Goal: Task Accomplishment & Management: Manage account settings

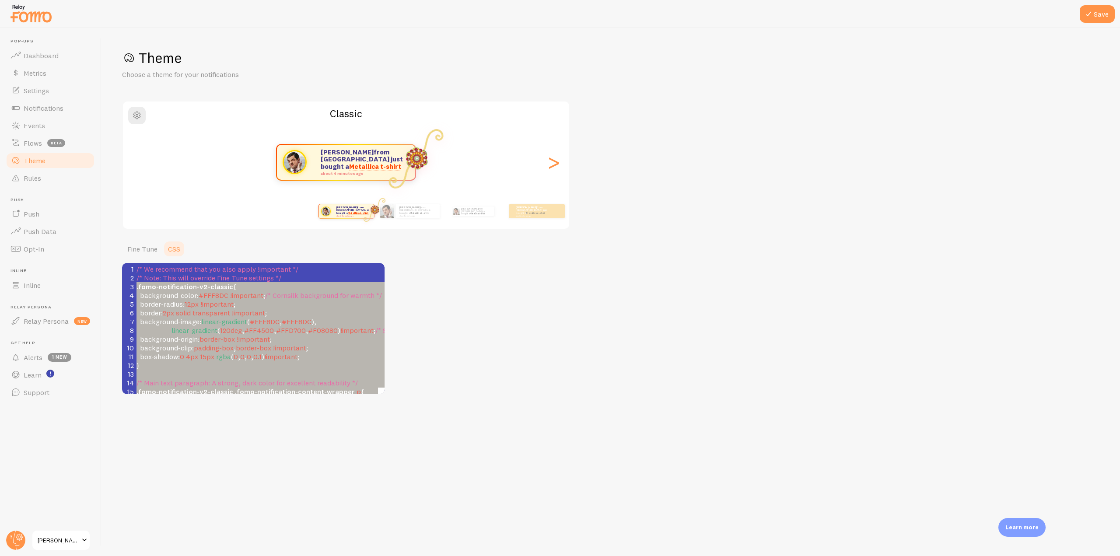
scroll to position [0, 0]
click at [207, 331] on span "linear-gradient" at bounding box center [194, 330] width 46 height 9
type textarea ".fomo-notification-v2-classic { background-color: #FFF8DC !important; /* Cornsi…"
drag, startPoint x: 330, startPoint y: 378, endPoint x: 135, endPoint y: 286, distance: 214.7
click at [284, 354] on span "!important" at bounding box center [280, 356] width 33 height 9
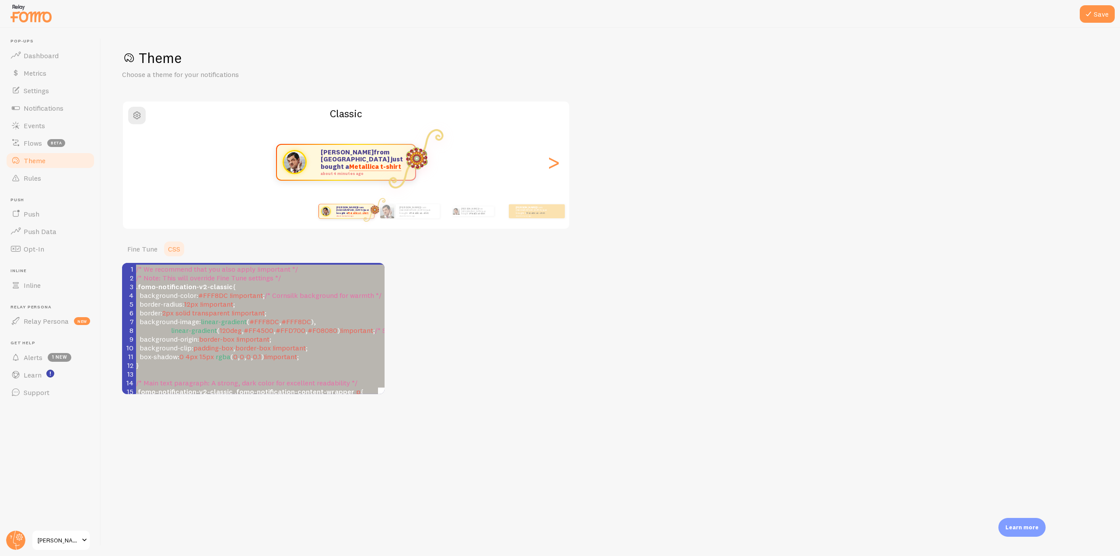
type textarea ".fomo-notification-v2-classic { background-color: #FFF8DC !important; /* Cornsi…"
drag, startPoint x: 284, startPoint y: 384, endPoint x: 135, endPoint y: 288, distance: 177.1
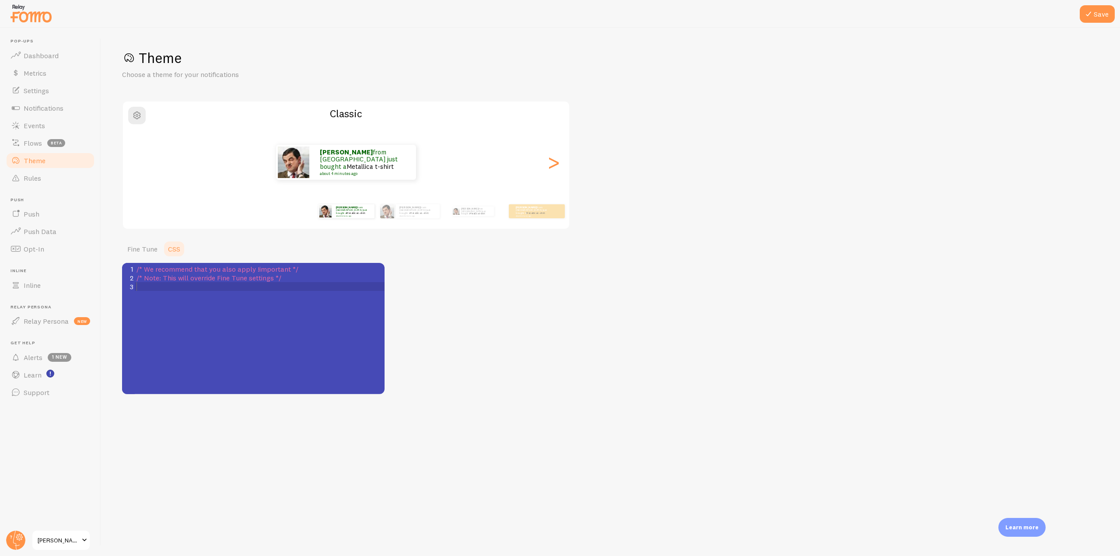
scroll to position [273, 0]
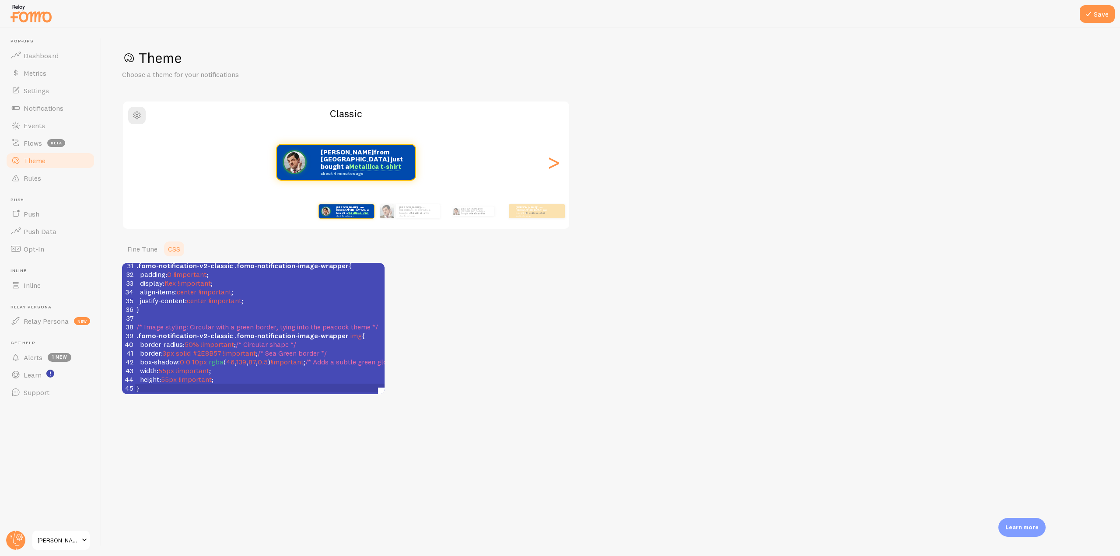
click at [1112, 13] on button "Save" at bounding box center [1097, 14] width 35 height 18
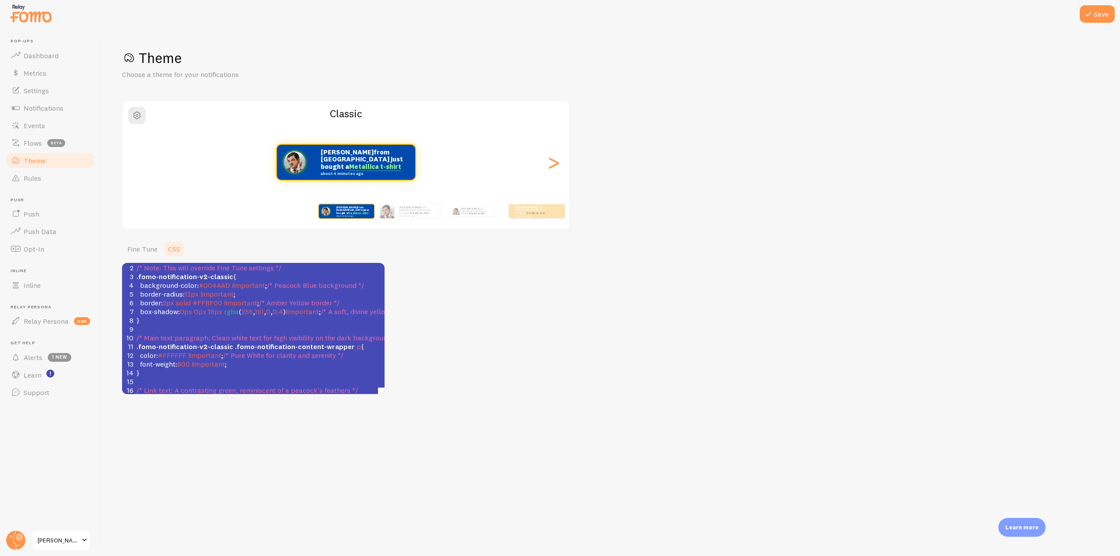
scroll to position [0, 0]
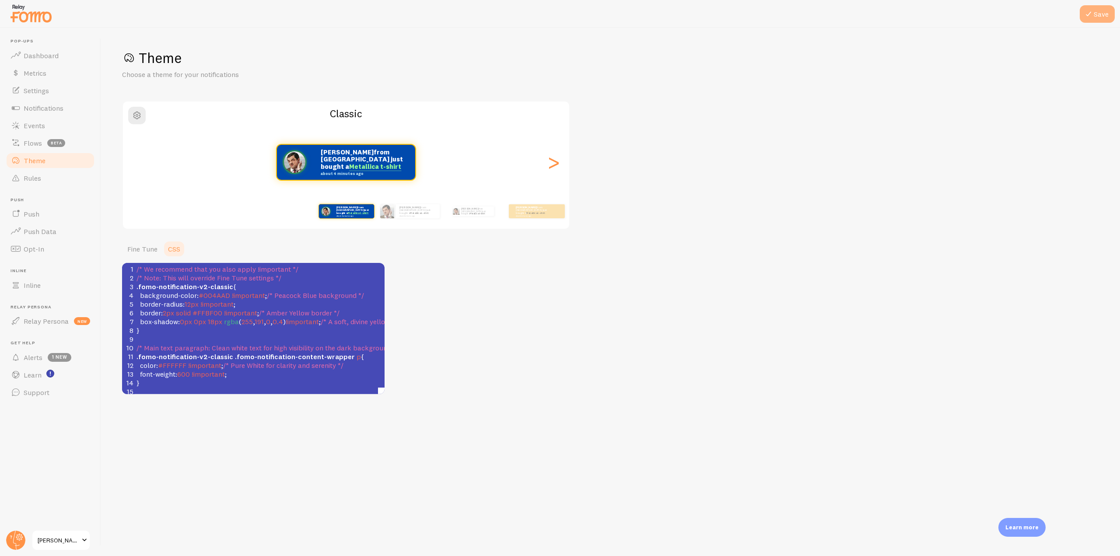
click at [1091, 11] on icon at bounding box center [1088, 14] width 11 height 11
click at [144, 247] on link "Fine Tune" at bounding box center [142, 249] width 41 height 18
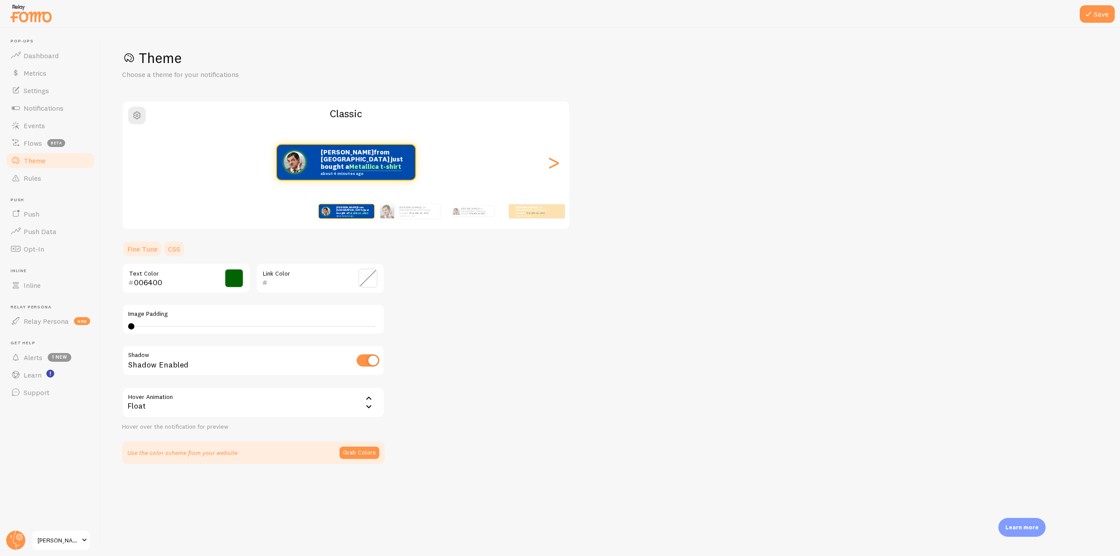
click at [176, 249] on link "CSS" at bounding box center [174, 249] width 23 height 18
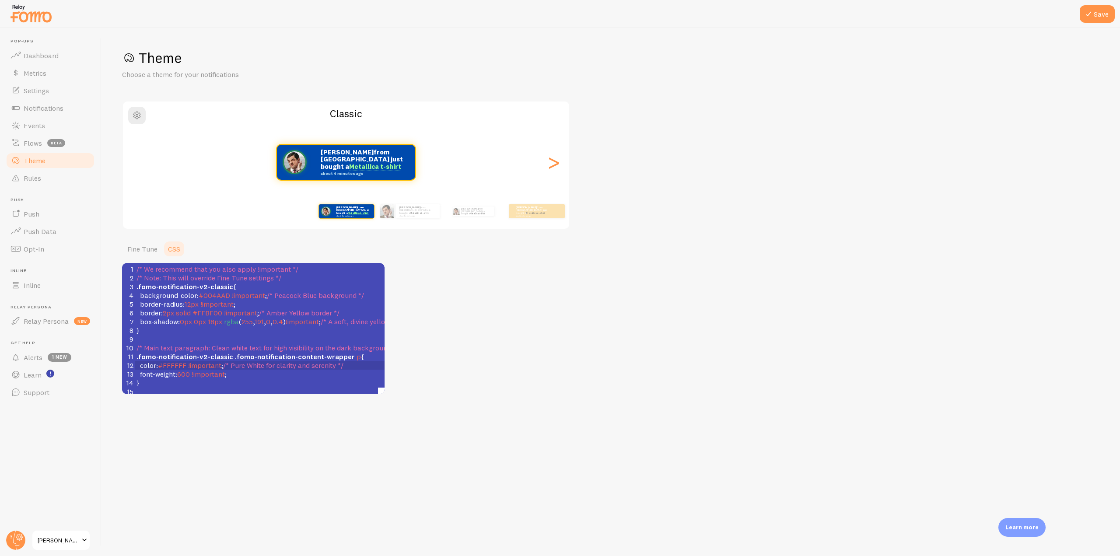
click at [176, 367] on span "#FFFFFF" at bounding box center [172, 365] width 28 height 9
type textarea "FFFFFF"
click at [176, 367] on span "#FFFFFF" at bounding box center [172, 365] width 28 height 9
click at [1099, 15] on button "Save" at bounding box center [1097, 14] width 35 height 18
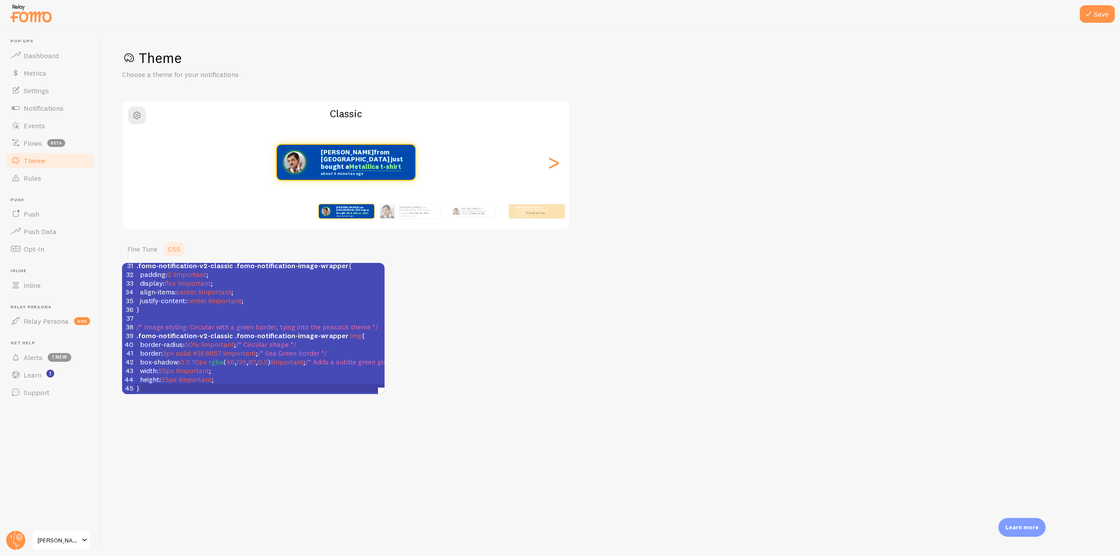
click at [146, 384] on pre "}" at bounding box center [278, 388] width 287 height 9
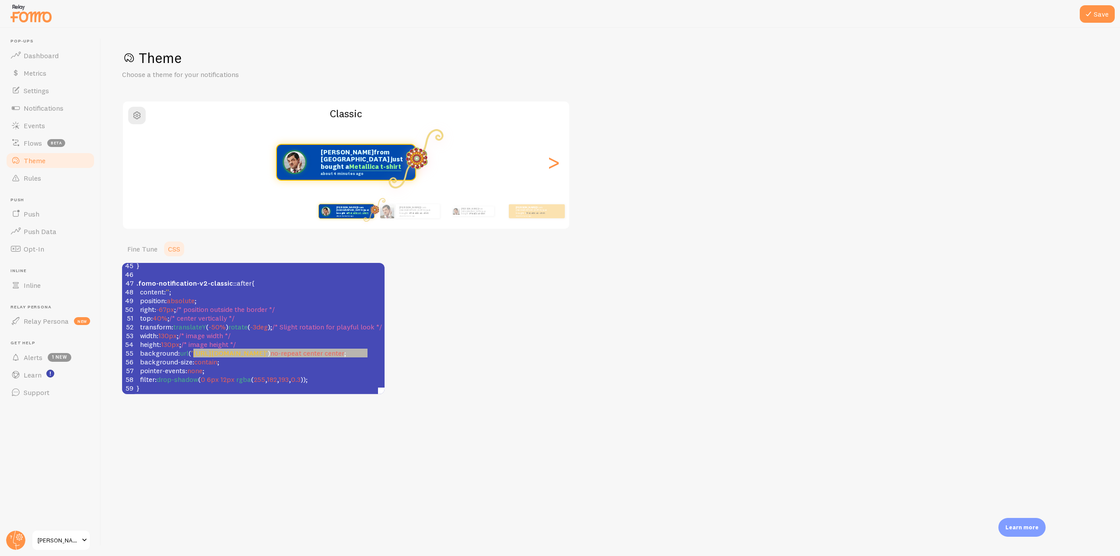
scroll to position [0, 137]
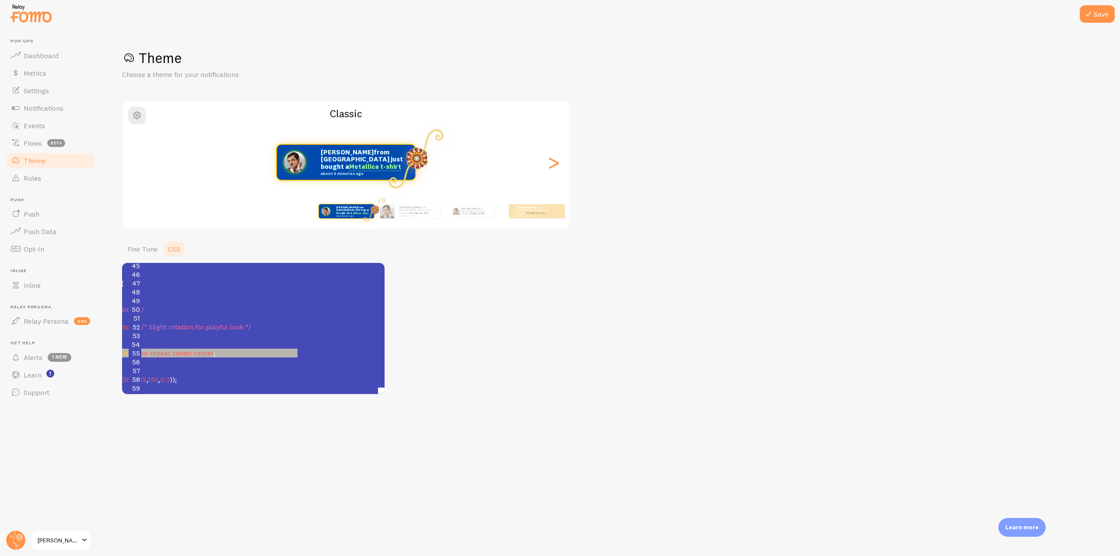
type textarea "[URL][DOMAIN_NAME]"
drag, startPoint x: 195, startPoint y: 347, endPoint x: 294, endPoint y: 345, distance: 98.5
click at [137, 349] on span "'[URL][DOMAIN_NAME]'" at bounding box center [98, 353] width 77 height 9
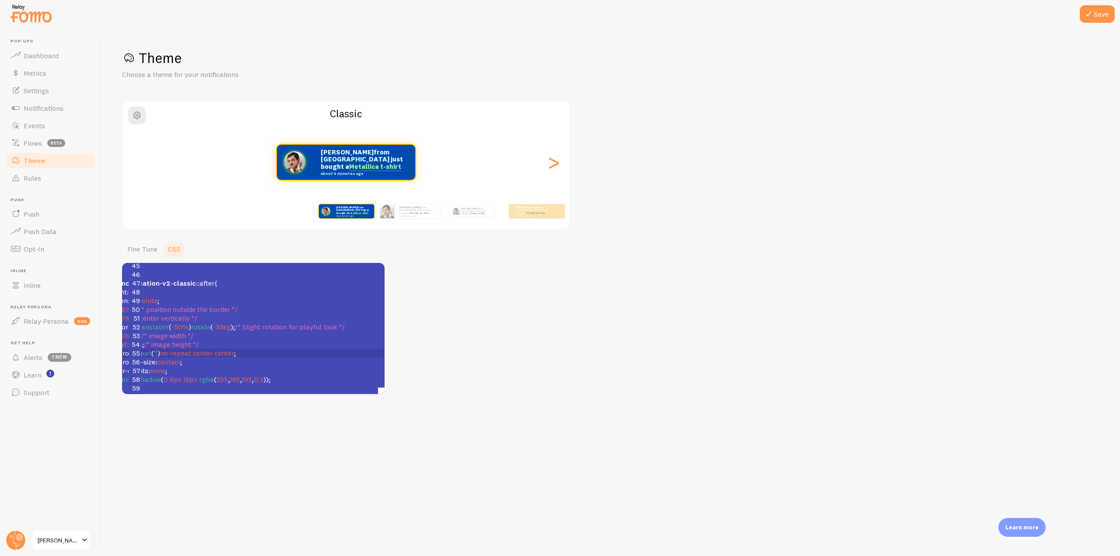
scroll to position [395, 44]
click at [154, 349] on span "''" at bounding box center [156, 353] width 4 height 9
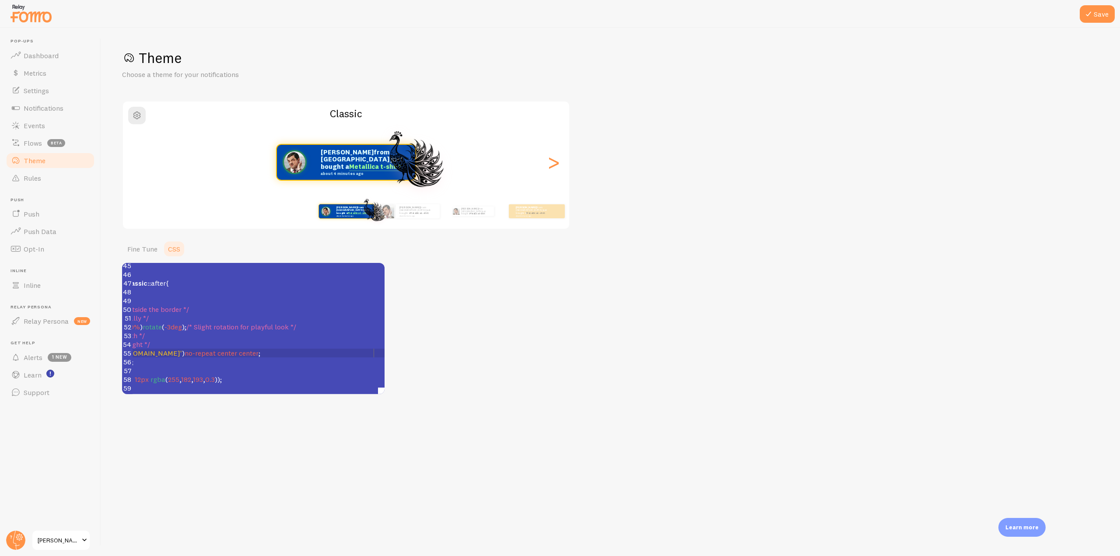
scroll to position [395, 0]
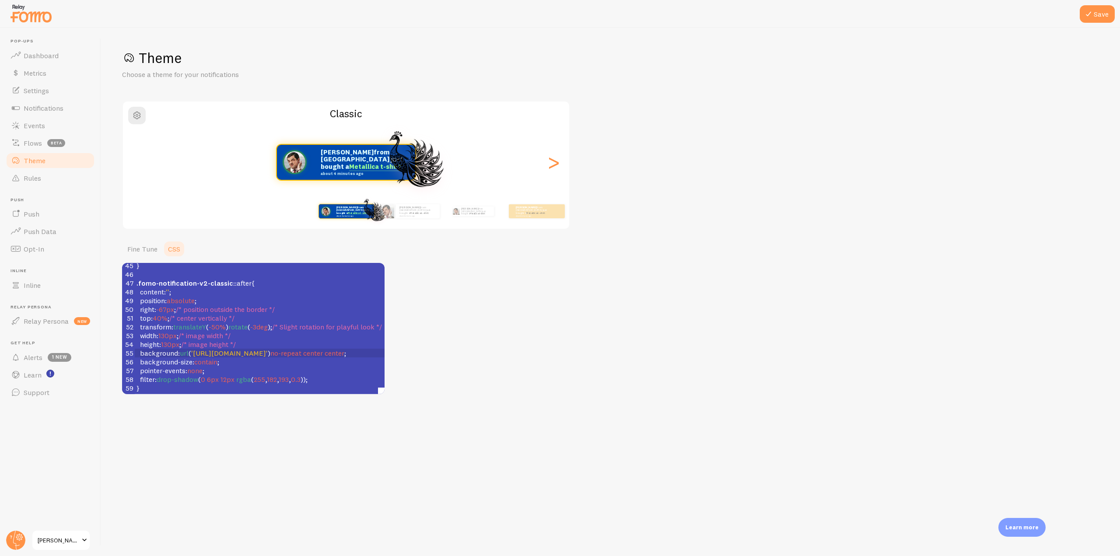
click at [161, 305] on span "-67px" at bounding box center [165, 309] width 18 height 9
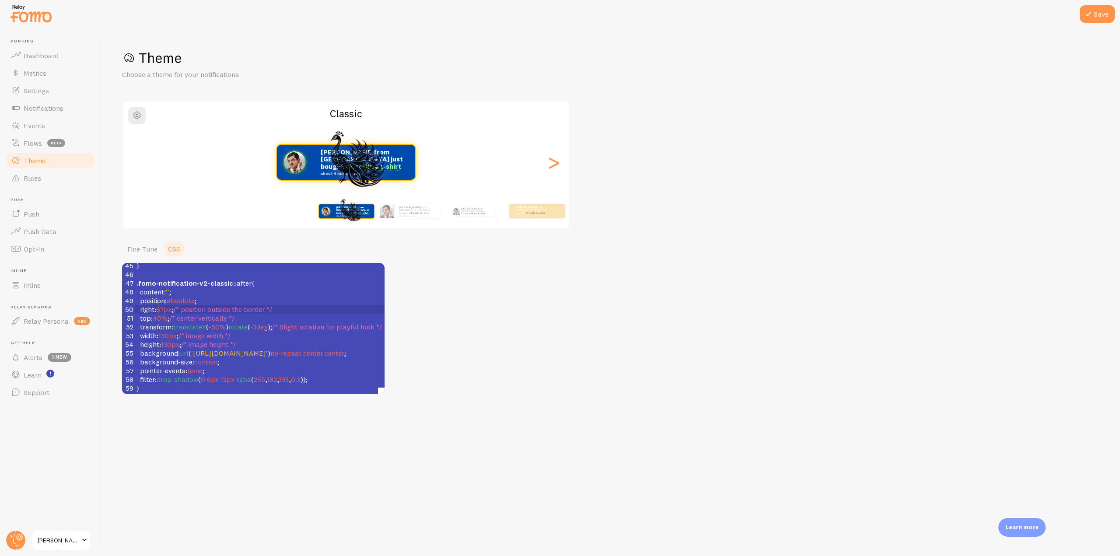
click at [144, 305] on span "right" at bounding box center [147, 309] width 14 height 9
type textarea "left"
click at [153, 305] on span "left : 67px ; /* position outside the border */" at bounding box center [203, 309] width 132 height 9
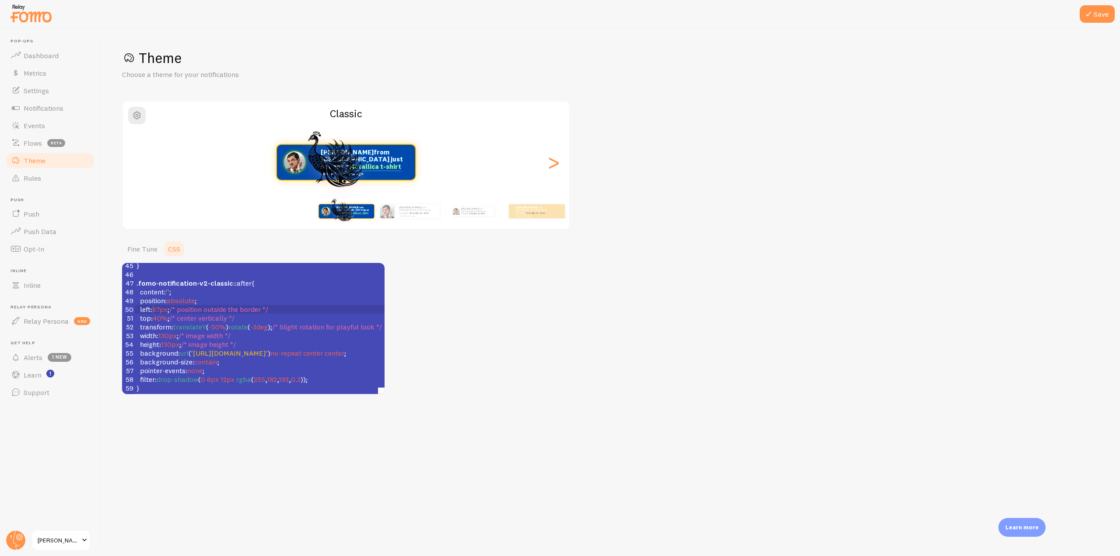
type textarea "1"
click at [155, 305] on span "67px" at bounding box center [159, 309] width 15 height 9
type textarea "1"
type textarea "2"
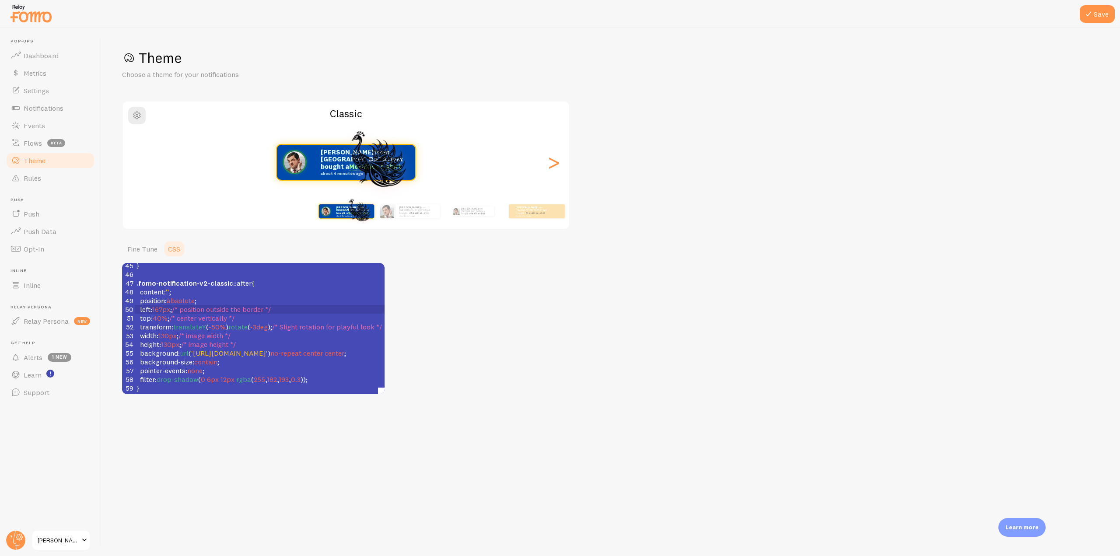
scroll to position [4, 4]
type textarea "4"
type textarea "5"
type textarea "6"
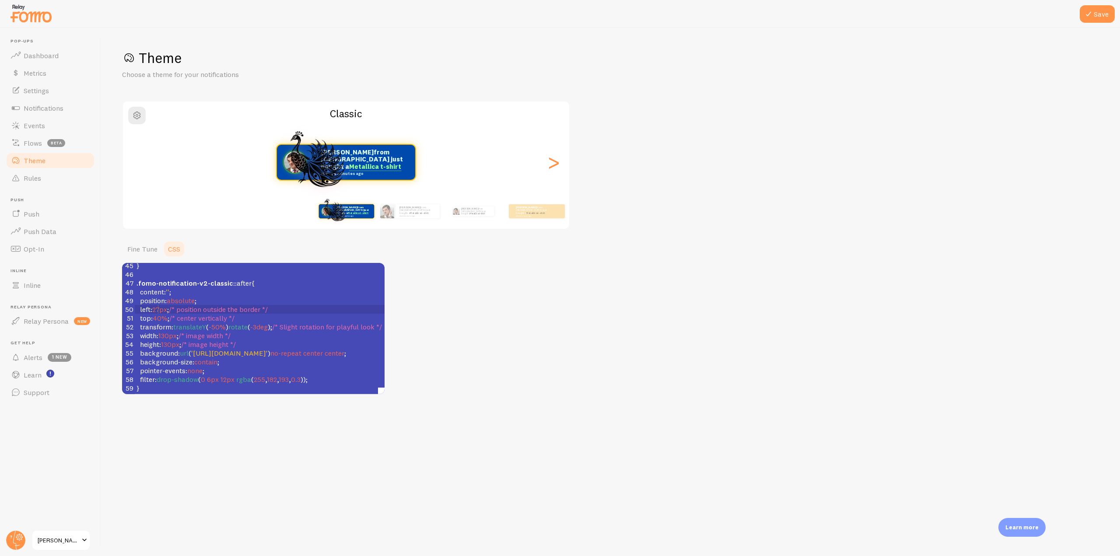
type textarea "7"
type textarea "8"
type textarea "7"
click at [1088, 14] on icon at bounding box center [1088, 14] width 11 height 11
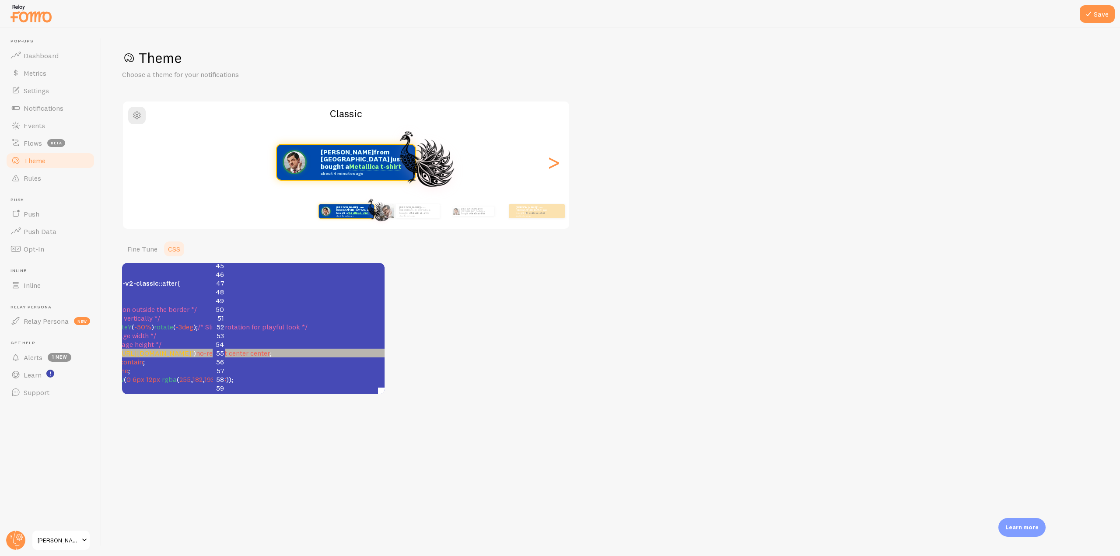
scroll to position [0, 165]
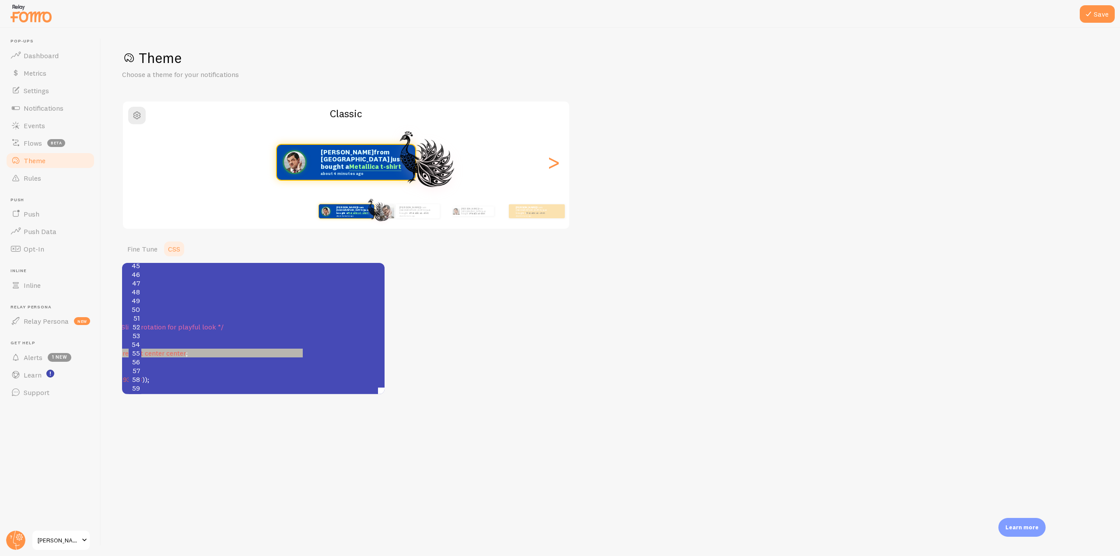
type textarea "[URL][DOMAIN_NAME]"
drag, startPoint x: 195, startPoint y: 346, endPoint x: 295, endPoint y: 349, distance: 100.3
click at [109, 349] on span "'[URL][DOMAIN_NAME]'" at bounding box center [71, 353] width 77 height 9
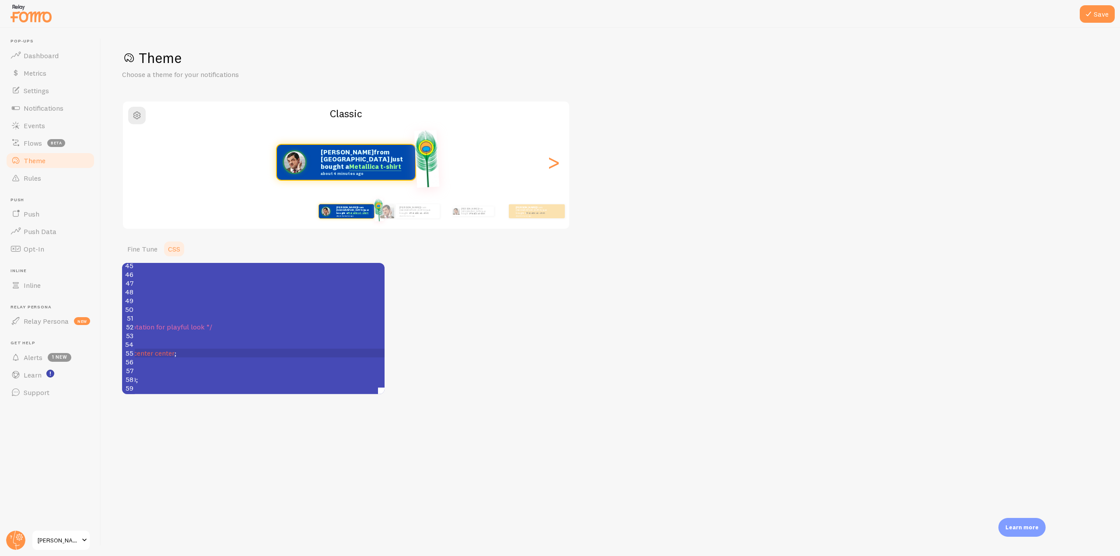
scroll to position [395, 79]
click at [281, 358] on pre "background-size : contain ;" at bounding box center [302, 362] width 492 height 9
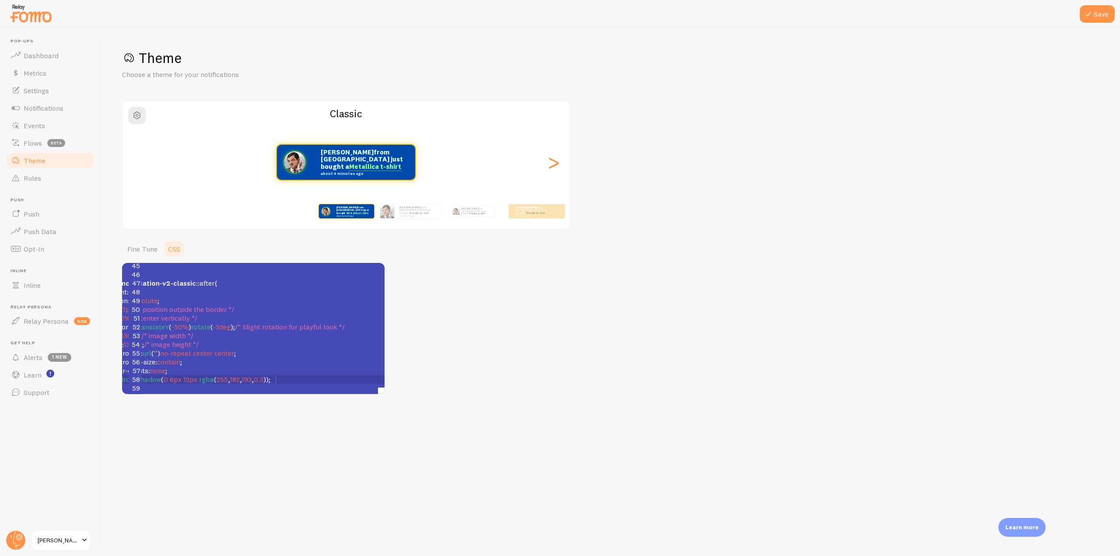
click at [364, 375] on pre "filter : drop-shadow ( 0 6px 12px rgba ( 255 , 182 , 193 , 0.3 ));" at bounding box center [241, 379] width 287 height 9
click at [193, 349] on span "''" at bounding box center [193, 353] width 4 height 9
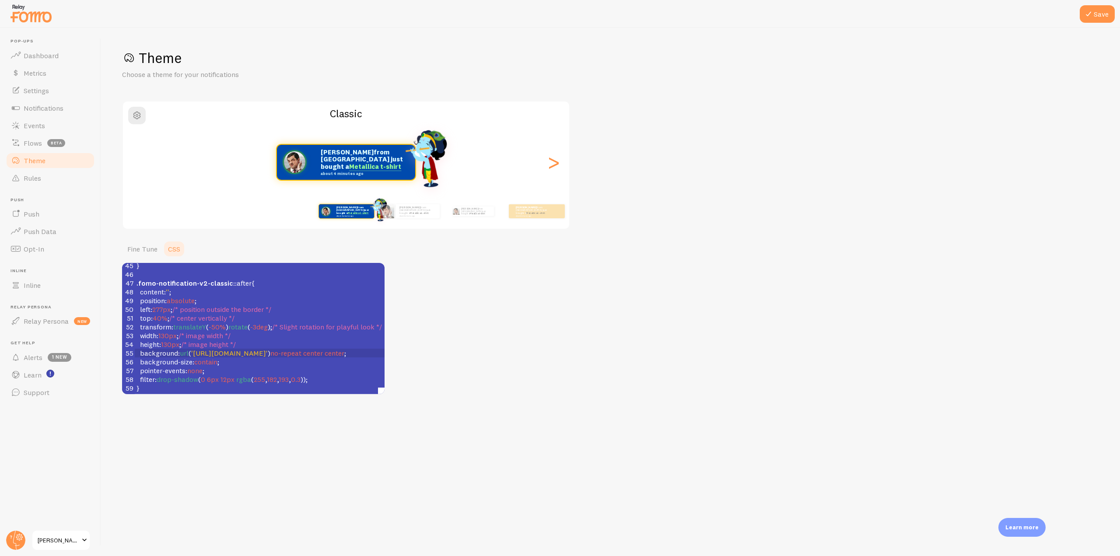
click at [161, 305] on span "277px" at bounding box center [161, 309] width 18 height 9
type textarea "5"
type textarea "4"
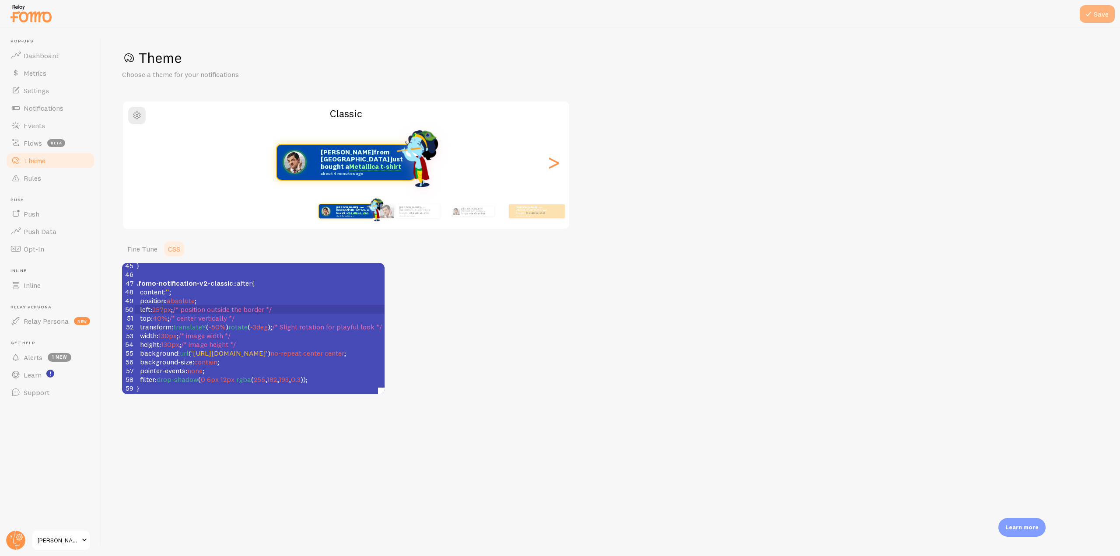
type textarea "5"
click at [1096, 15] on button "Save" at bounding box center [1097, 14] width 35 height 18
click at [733, 341] on div "Theme Choose a theme for your notifications Classic [PERSON_NAME] from [GEOGRAP…" at bounding box center [610, 221] width 977 height 345
click at [891, 301] on div "Theme Choose a theme for your notifications Classic [PERSON_NAME] from [GEOGRAP…" at bounding box center [610, 221] width 977 height 345
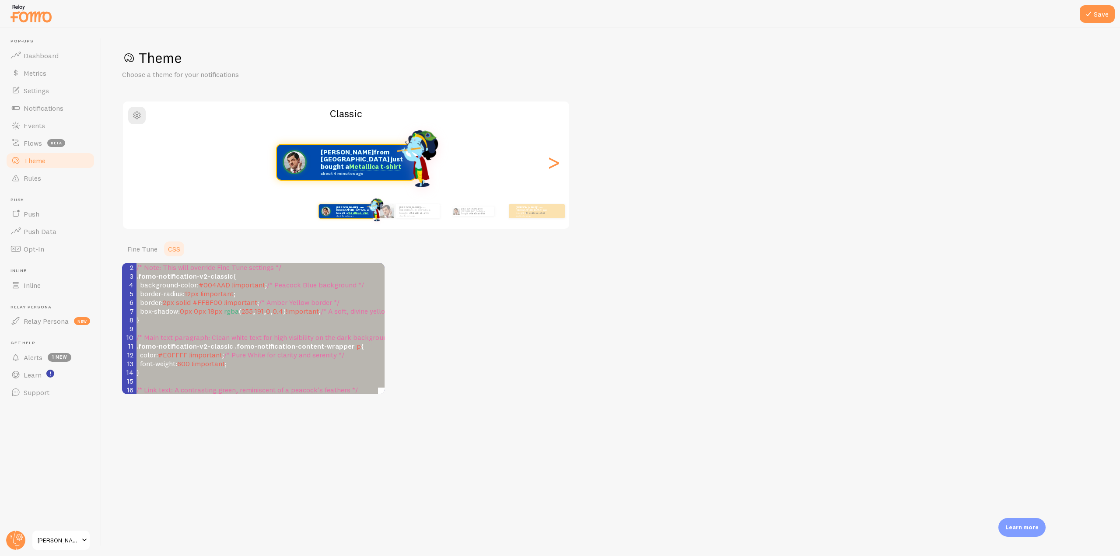
scroll to position [0, 0]
type textarea ".fomo-notification-v2-classic { background-color: #004AAD !important; /* Peacoc…"
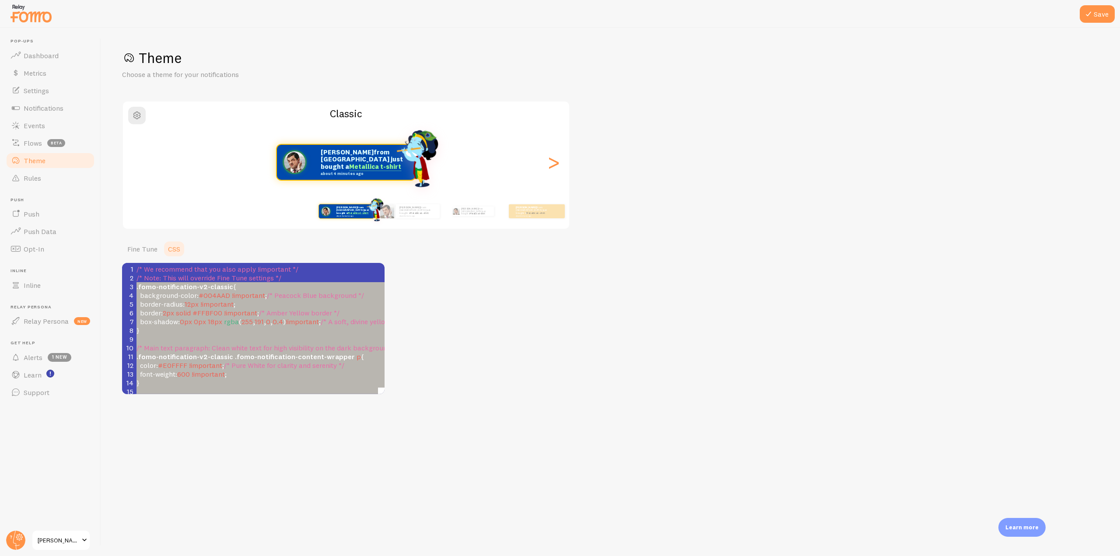
drag, startPoint x: 143, startPoint y: 381, endPoint x: 132, endPoint y: 288, distance: 94.2
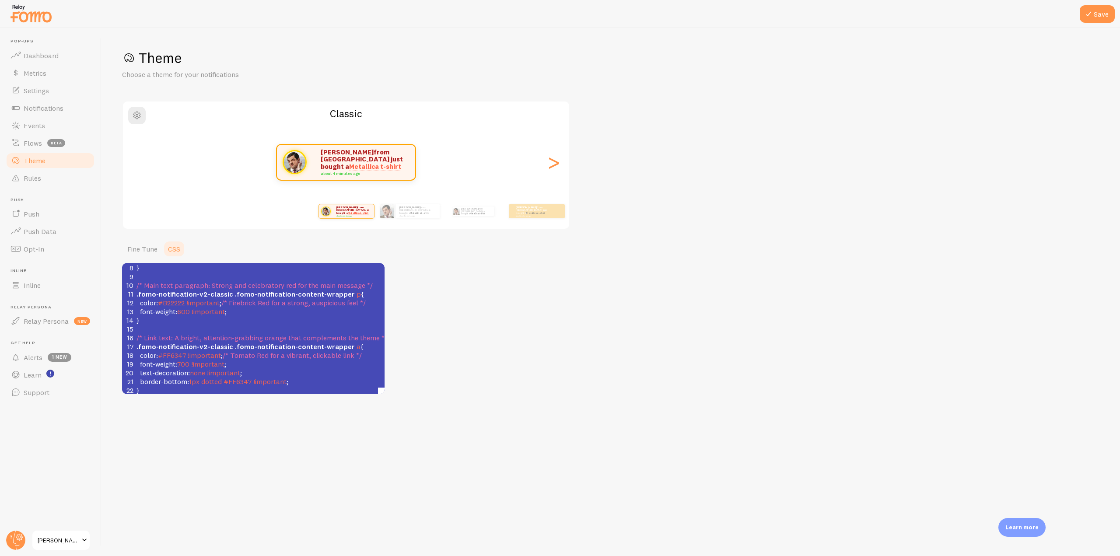
scroll to position [19, 0]
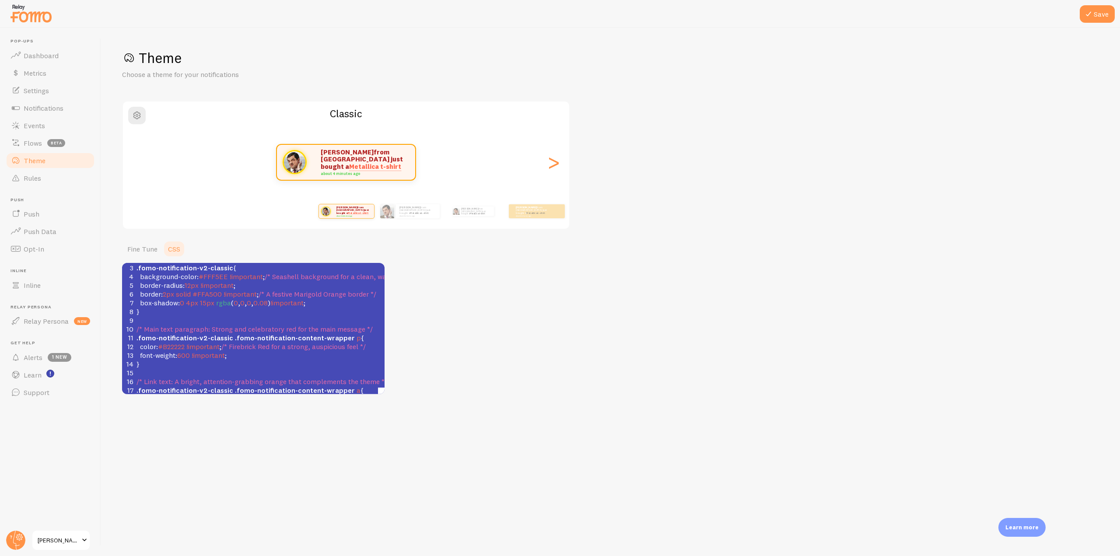
click at [212, 279] on span "#FFF5EE" at bounding box center [213, 276] width 29 height 9
type textarea "FFF5EE"
click at [212, 279] on span "#FFF5EE" at bounding box center [213, 276] width 29 height 9
click at [238, 316] on pre "​" at bounding box center [277, 320] width 285 height 9
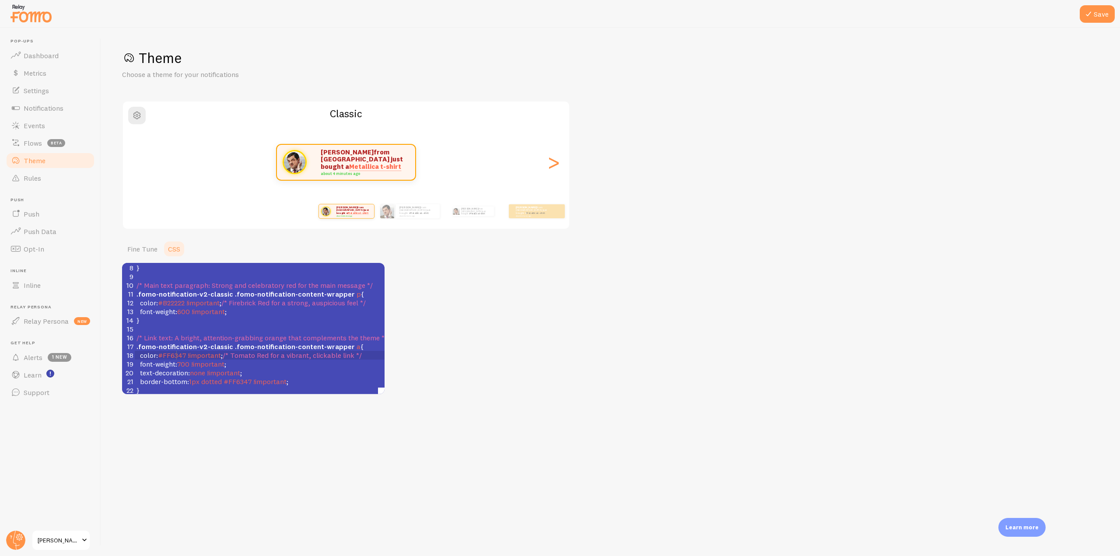
click at [178, 357] on span "#FF6347" at bounding box center [172, 355] width 28 height 9
type textarea "FF6347"
click at [178, 357] on span "#FF6347" at bounding box center [172, 355] width 28 height 9
click at [171, 304] on span "#B22222" at bounding box center [171, 302] width 27 height 9
type textarea "B22222"
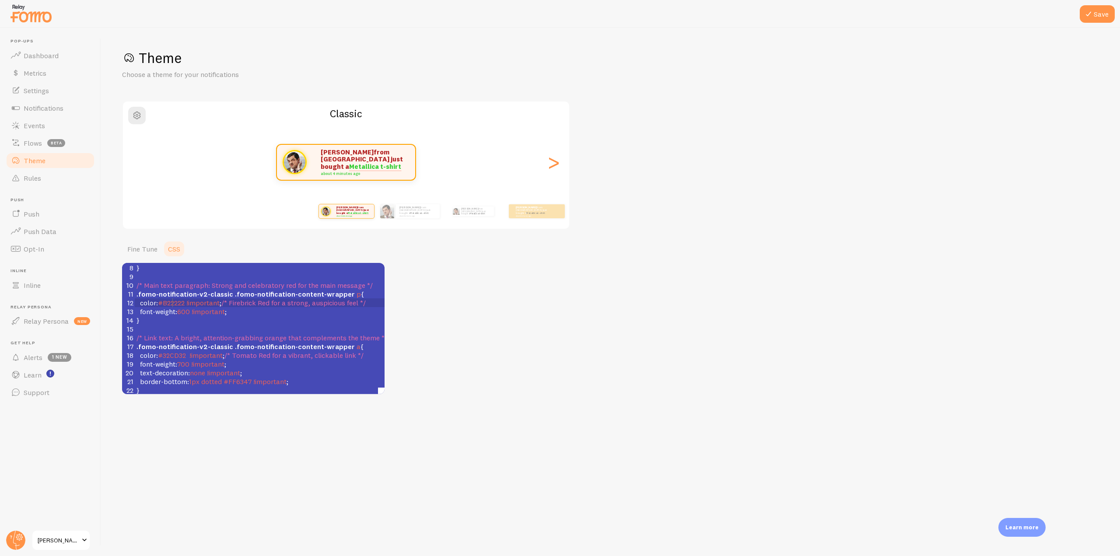
click at [171, 304] on span "#B22222" at bounding box center [171, 302] width 27 height 9
click at [291, 365] on pre "font-weight : 700 !important ;" at bounding box center [277, 364] width 285 height 9
click at [1097, 18] on button "Save" at bounding box center [1097, 14] width 35 height 18
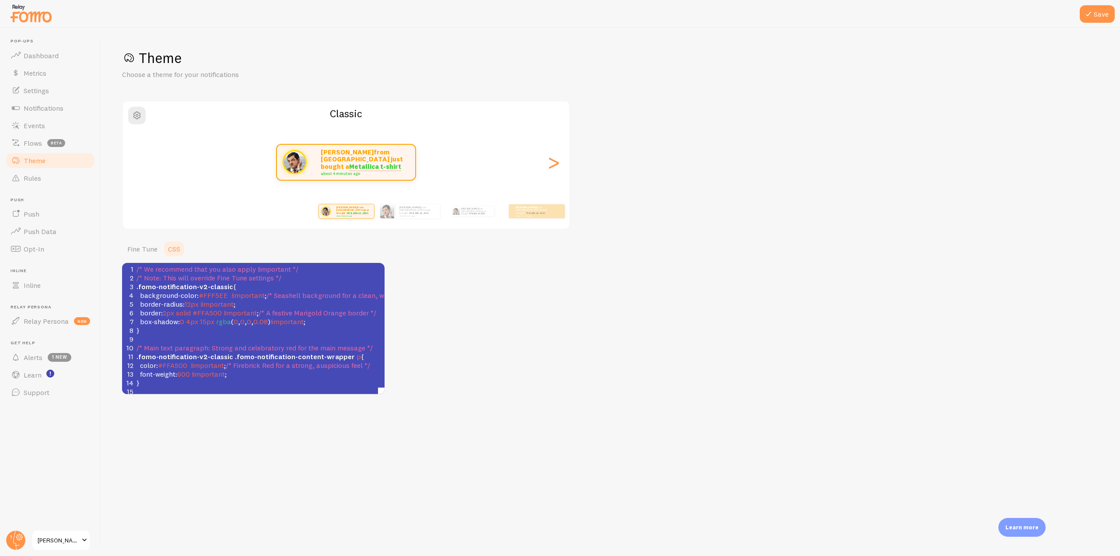
scroll to position [4, 0]
click at [270, 321] on span "box-shadow : 0 4px 15px rgba ( 0 , 0 , 0 , 0.08 ) !important ;" at bounding box center [221, 321] width 169 height 9
click at [212, 313] on span "#FFA500" at bounding box center [207, 313] width 29 height 9
type textarea "FFA500"
click at [212, 313] on span "#FFA500" at bounding box center [207, 313] width 29 height 9
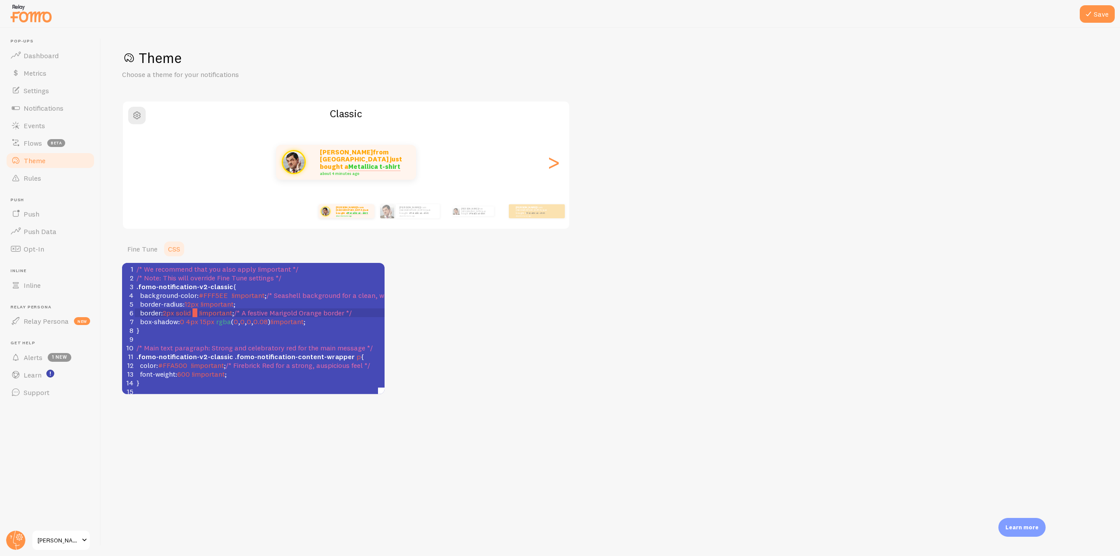
type textarea "FFA500"
click at [245, 371] on pre "font-weight : 600 !important ;" at bounding box center [277, 374] width 285 height 9
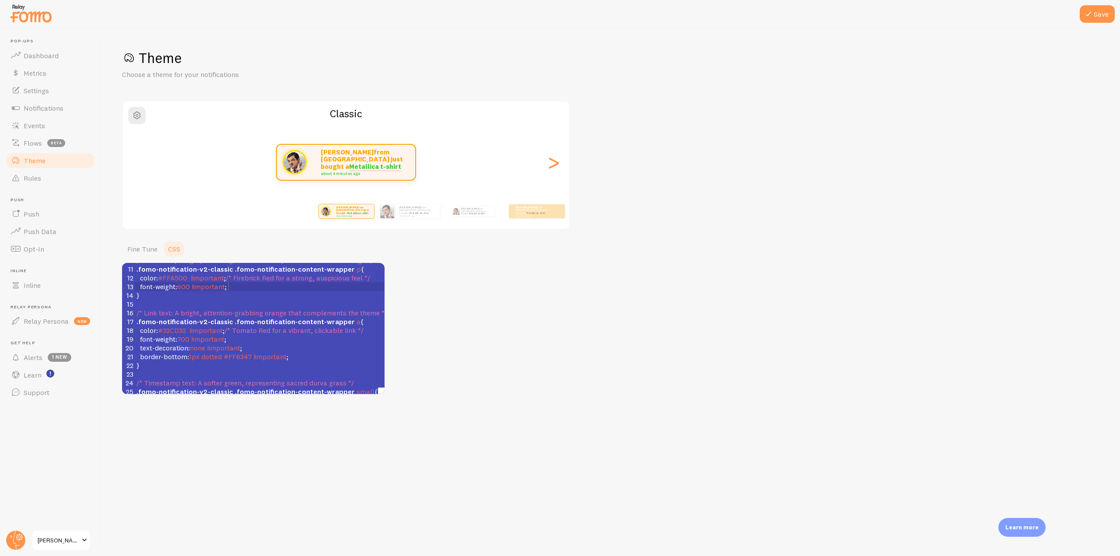
scroll to position [44, 0]
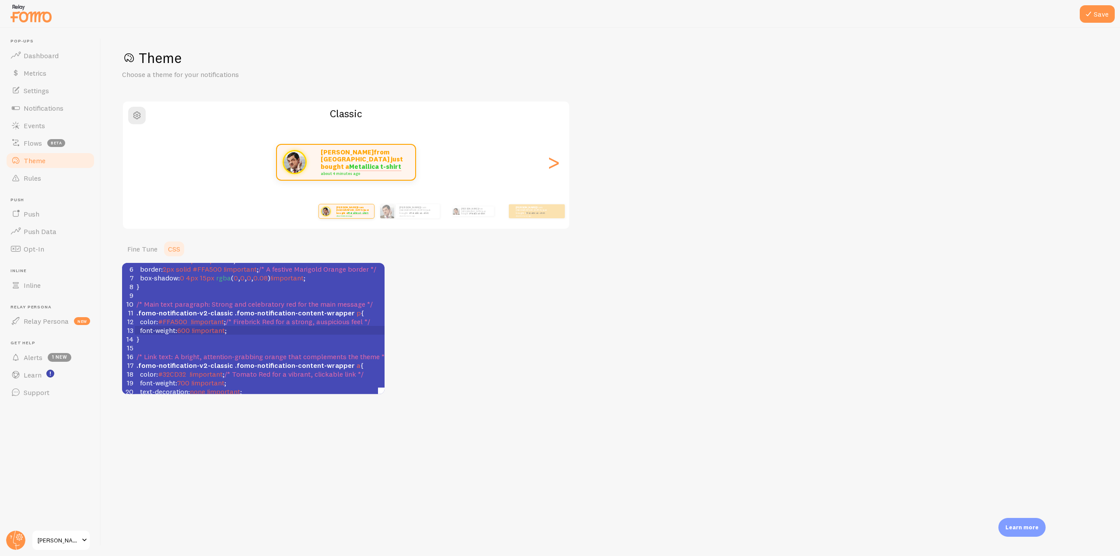
click at [173, 324] on span "#FFA500" at bounding box center [172, 321] width 29 height 9
type textarea "FFA500"
click at [173, 324] on span "#FFA500" at bounding box center [172, 321] width 29 height 9
drag, startPoint x: 1108, startPoint y: 15, endPoint x: 1077, endPoint y: 26, distance: 32.1
click at [1107, 16] on button "Save" at bounding box center [1097, 14] width 35 height 18
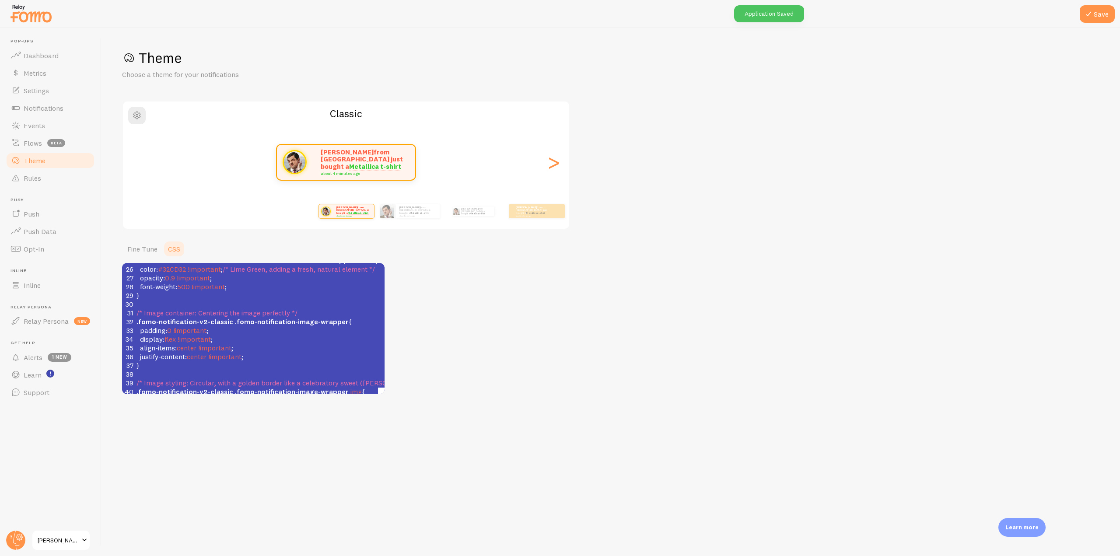
scroll to position [281, 0]
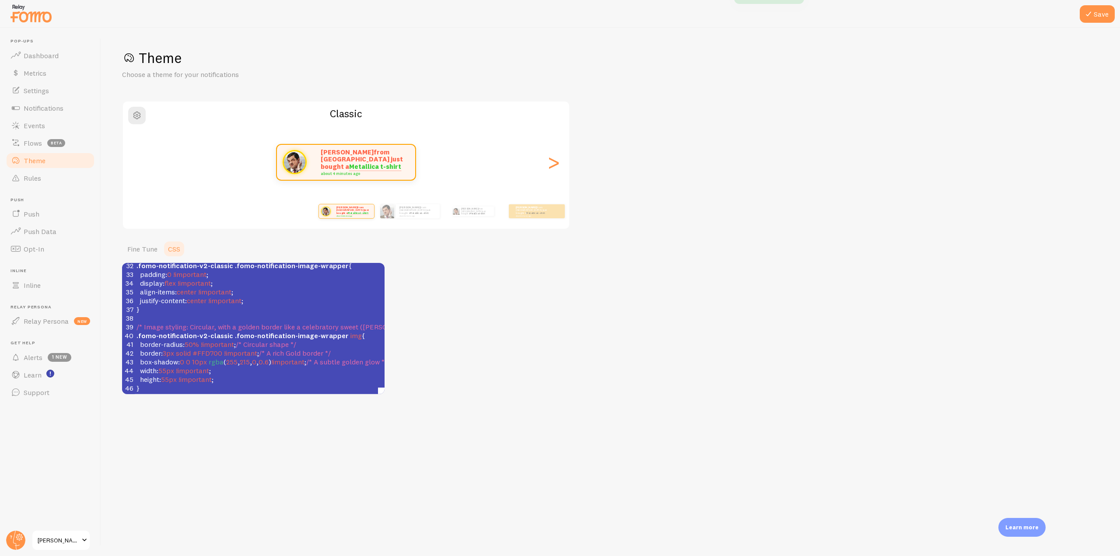
click at [182, 384] on pre "}" at bounding box center [277, 388] width 285 height 9
click at [151, 384] on pre "}" at bounding box center [277, 388] width 285 height 9
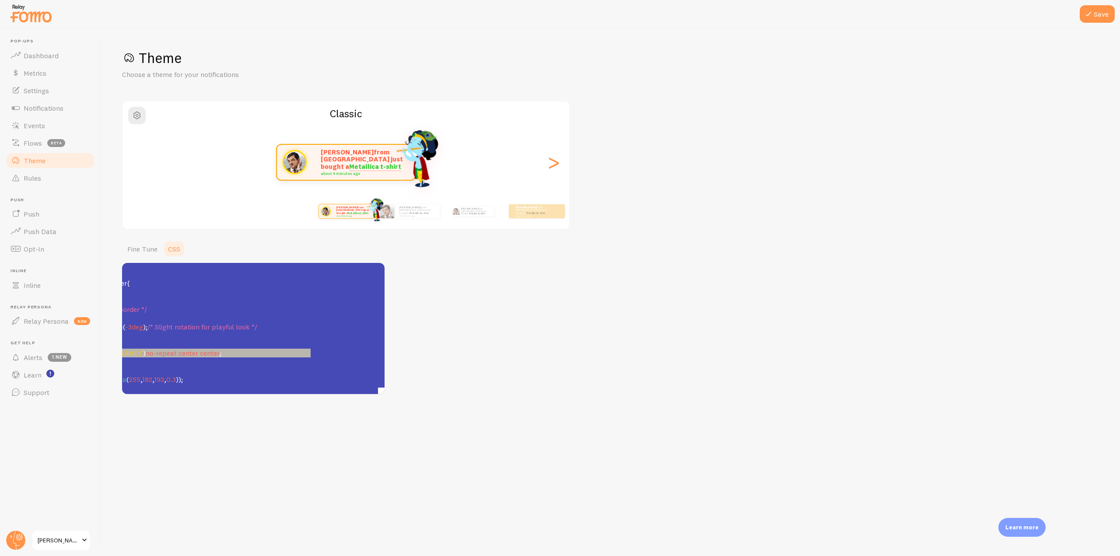
scroll to position [0, 139]
type textarea "[URL][DOMAIN_NAME]'"
drag, startPoint x: 193, startPoint y: 350, endPoint x: 319, endPoint y: 349, distance: 126.0
click at [129, 349] on span "'[URL][DOMAIN_NAME]'" at bounding box center [91, 353] width 77 height 9
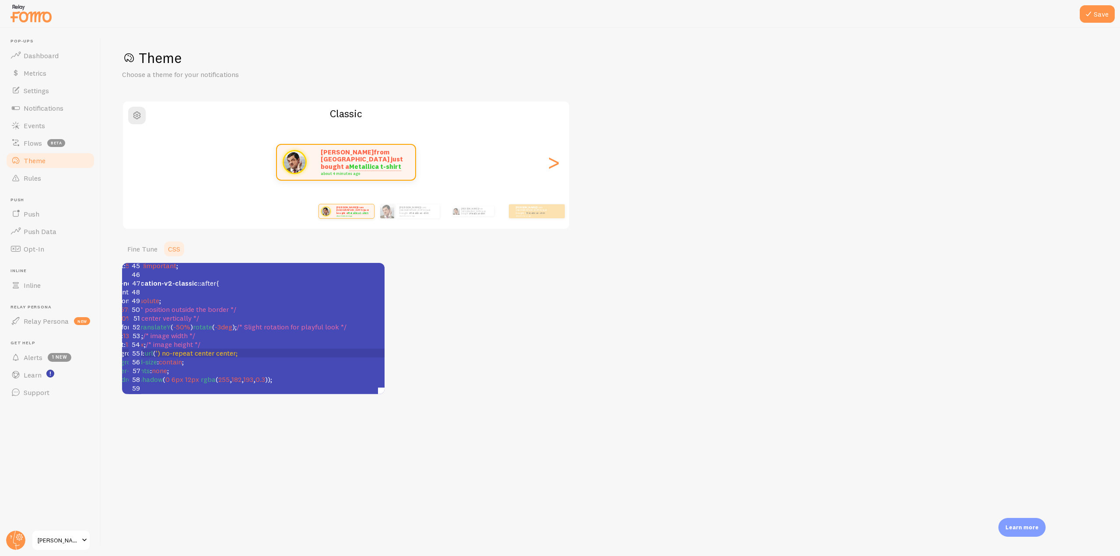
scroll to position [0, 59]
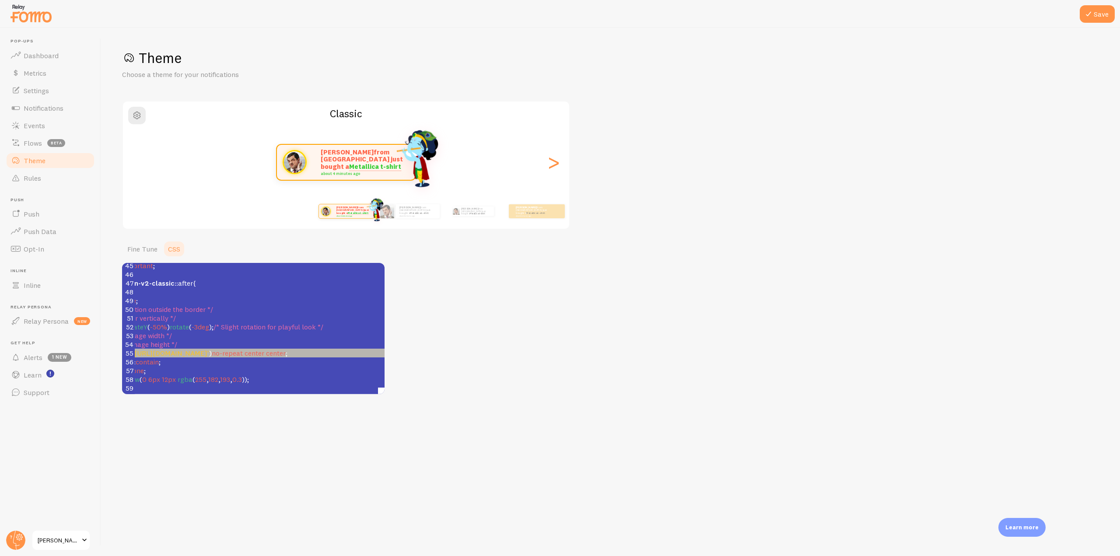
type textarea "[URL][DOMAIN_NAME]'"
click at [209, 349] on span "'[URL][DOMAIN_NAME]'" at bounding box center [171, 353] width 77 height 9
type textarea "[URL][DOMAIN_NAME]"
drag, startPoint x: 136, startPoint y: 346, endPoint x: 368, endPoint y: 348, distance: 232.4
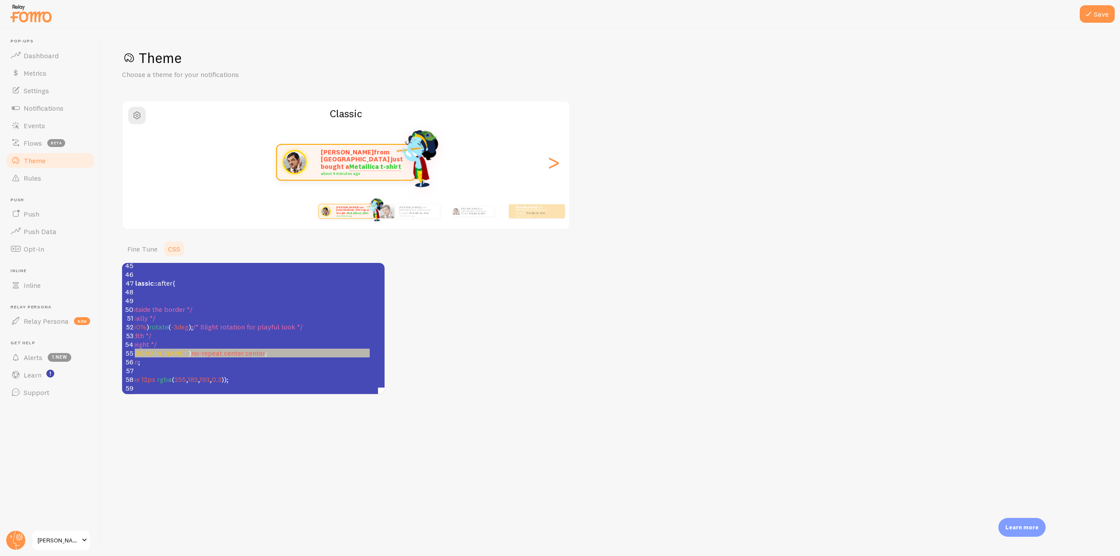
click at [189, 349] on span "'[URL][DOMAIN_NAME]'" at bounding box center [150, 353] width 77 height 9
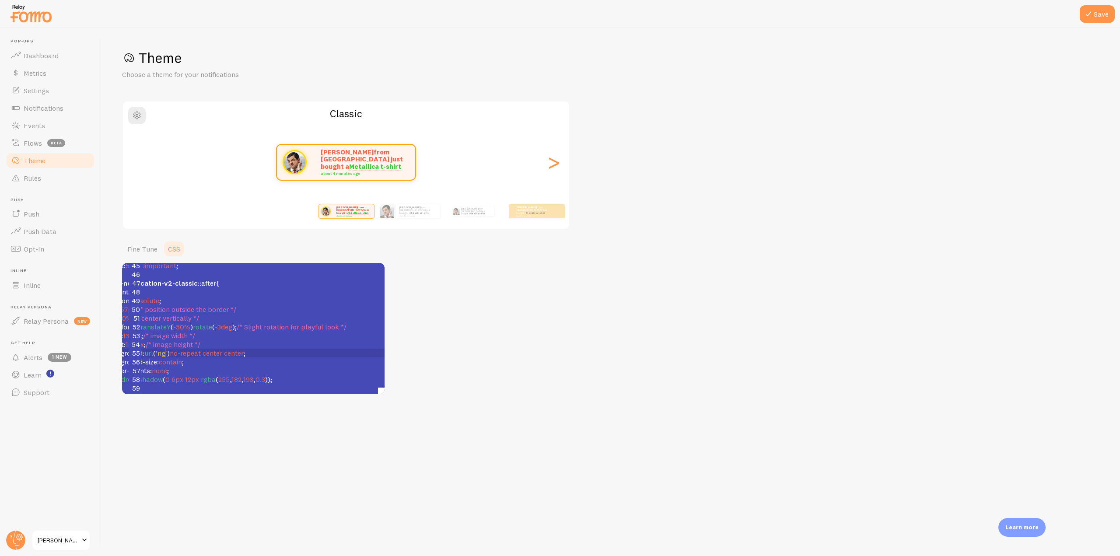
click at [159, 350] on span "'ng'" at bounding box center [161, 353] width 11 height 9
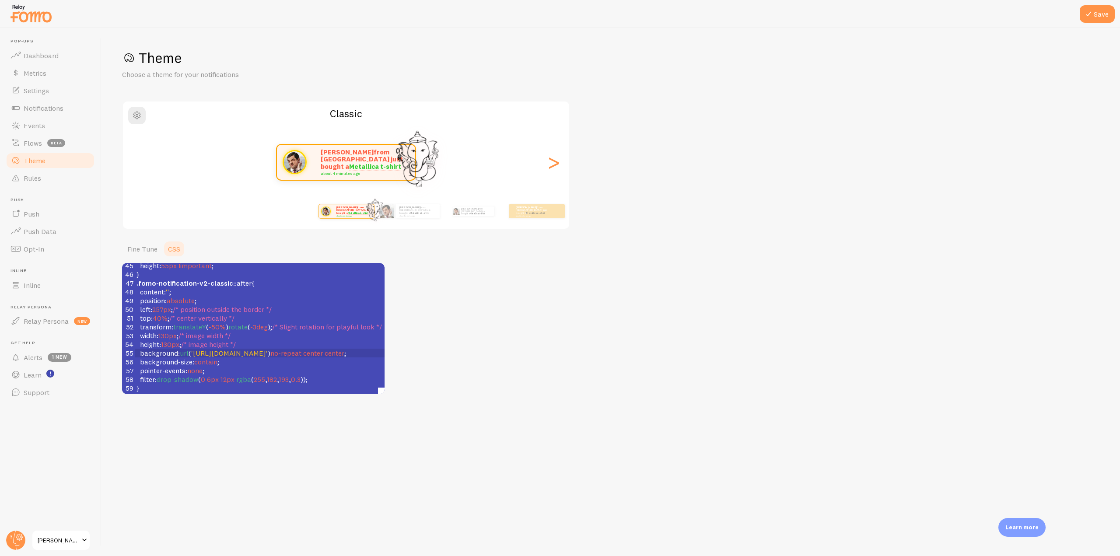
click at [163, 305] on span "257px" at bounding box center [161, 309] width 19 height 9
type textarea "6"
type textarea "7"
click at [1098, 12] on button "Save" at bounding box center [1097, 14] width 35 height 18
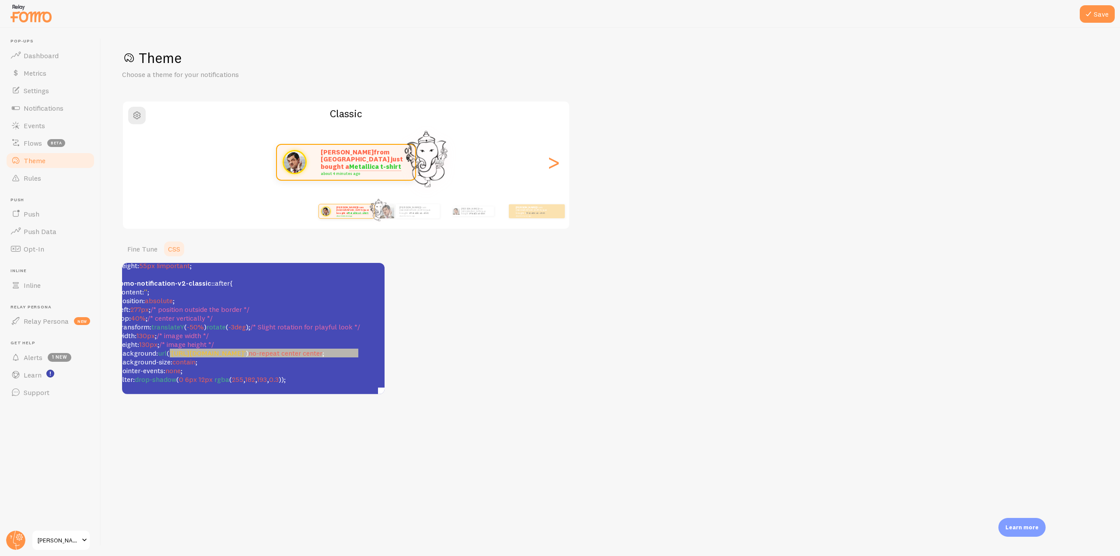
scroll to position [0, 139]
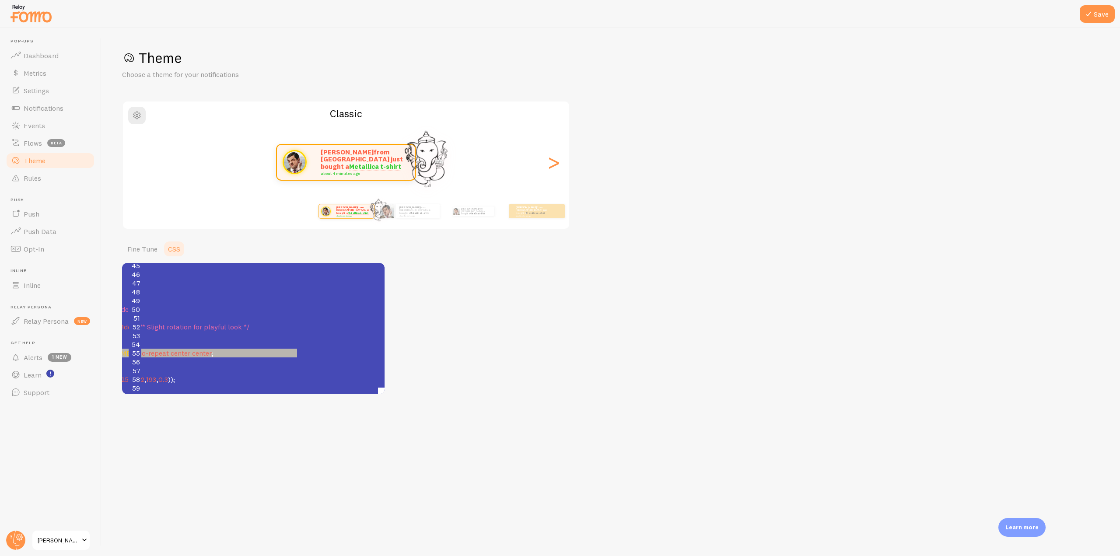
type textarea "'[URL][DOMAIN_NAME]"
drag, startPoint x: 193, startPoint y: 348, endPoint x: 295, endPoint y: 346, distance: 102.0
click at [135, 349] on span "'[URL][DOMAIN_NAME]'" at bounding box center [97, 353] width 77 height 9
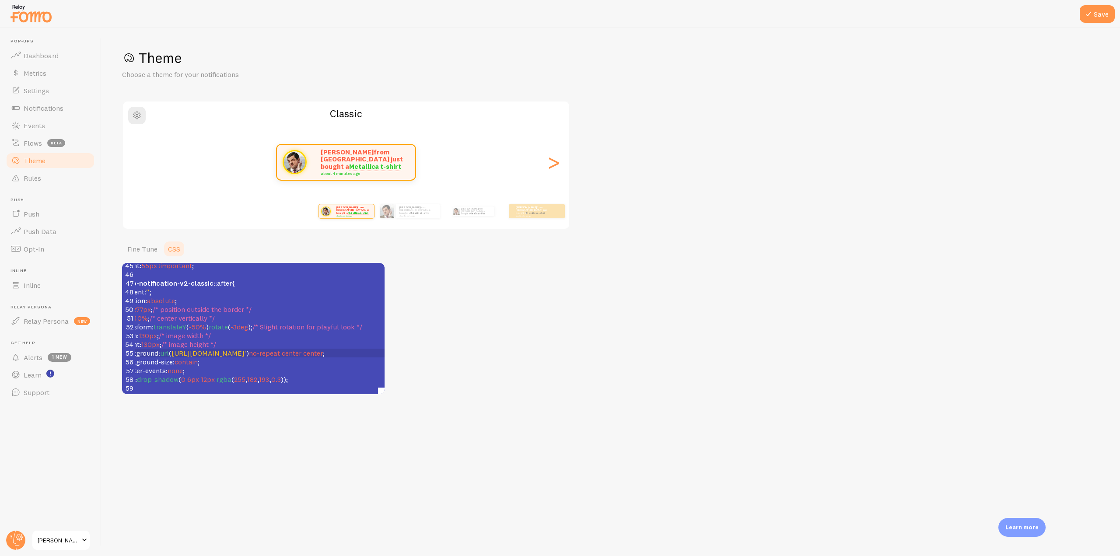
scroll to position [0, 0]
type textarea "z"
type textarea "'[URL][DOMAIN_NAME]"
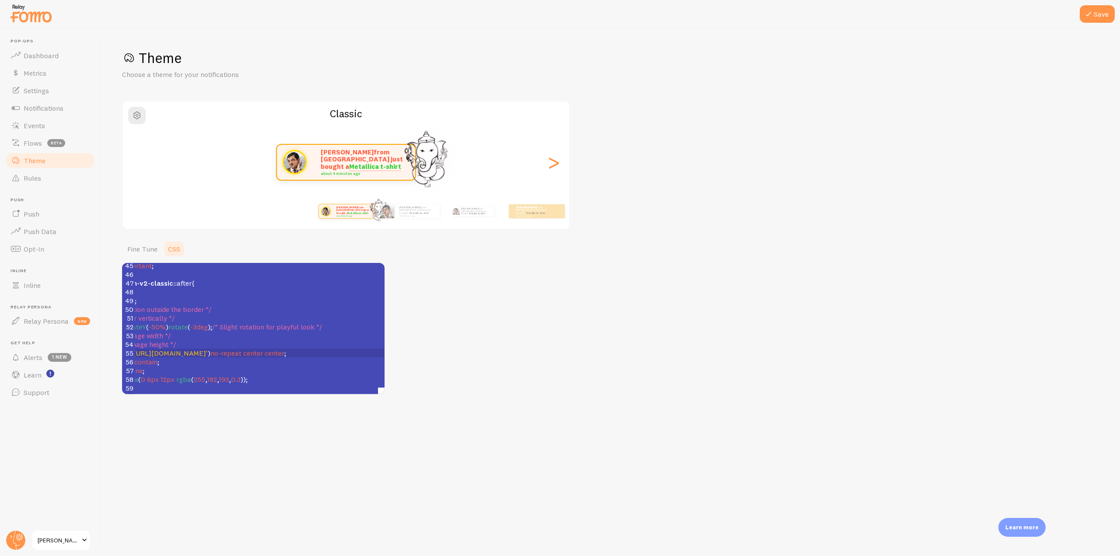
click at [208, 349] on span "'[URL][DOMAIN_NAME]'" at bounding box center [169, 353] width 77 height 9
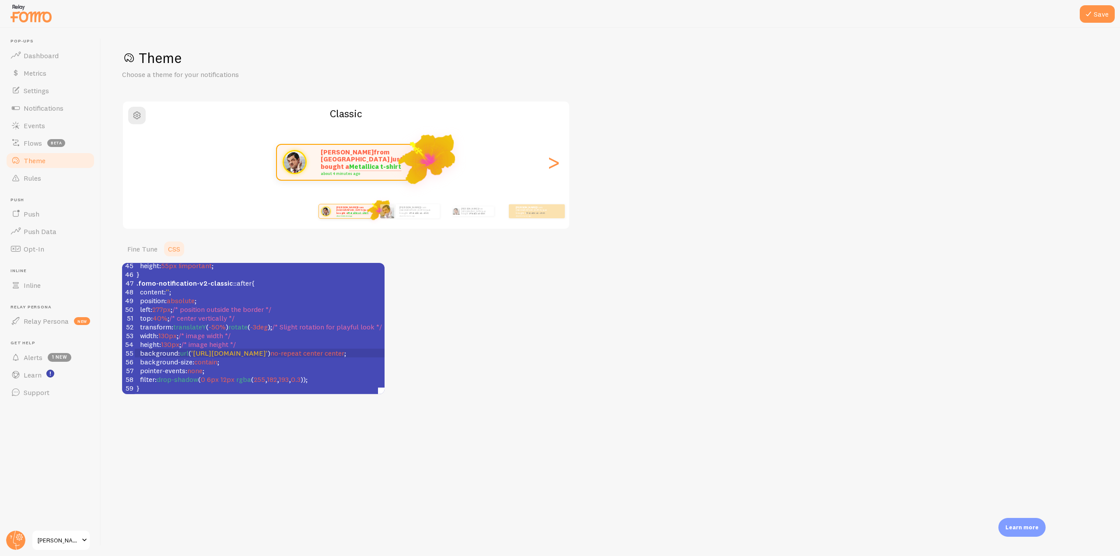
click at [160, 305] on span "277px" at bounding box center [161, 309] width 18 height 9
type textarea "8"
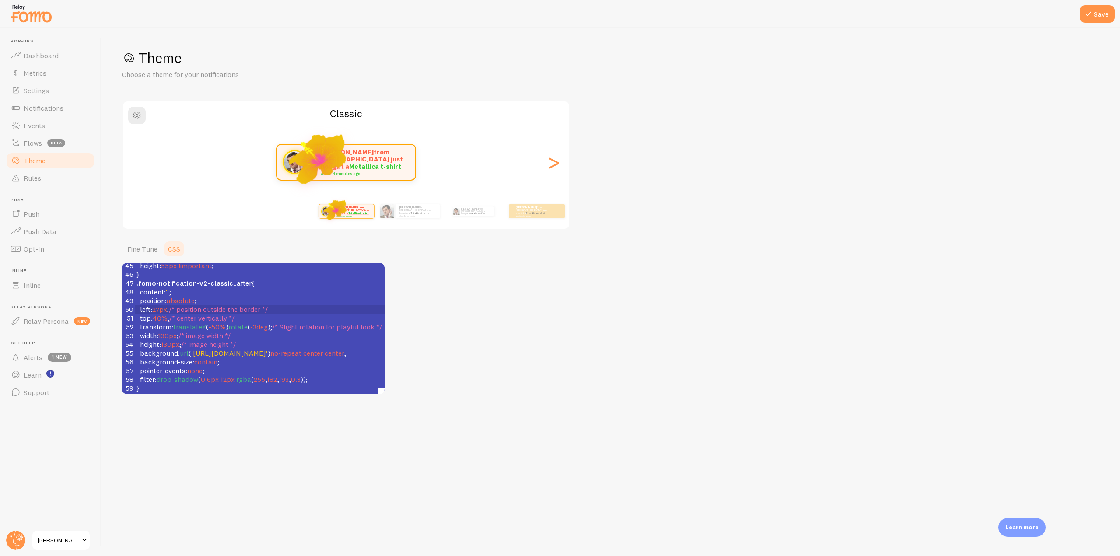
type textarea "7"
type textarea "8"
click at [157, 314] on span "40%" at bounding box center [160, 318] width 15 height 9
type textarea "3"
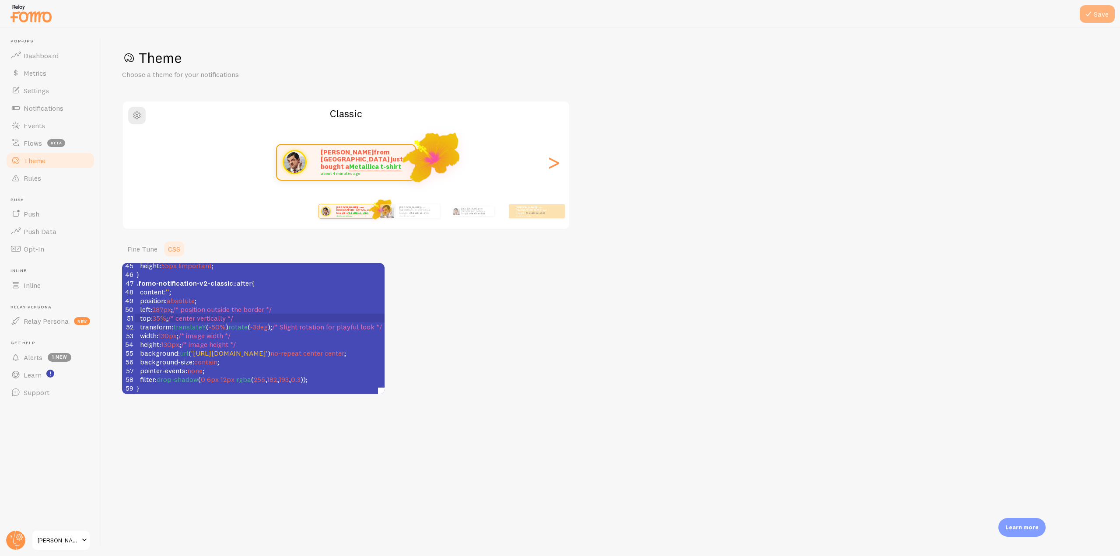
type textarea "5"
click at [1099, 18] on button "Save" at bounding box center [1097, 14] width 35 height 18
click at [163, 305] on span "287px" at bounding box center [161, 309] width 19 height 9
type textarea "9"
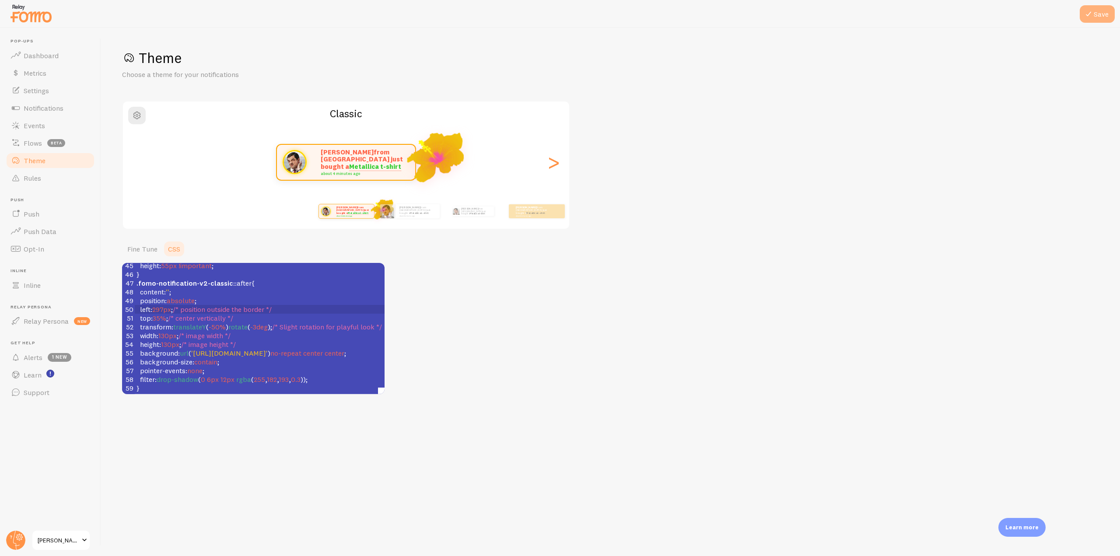
click at [1098, 13] on button "Save" at bounding box center [1097, 14] width 35 height 18
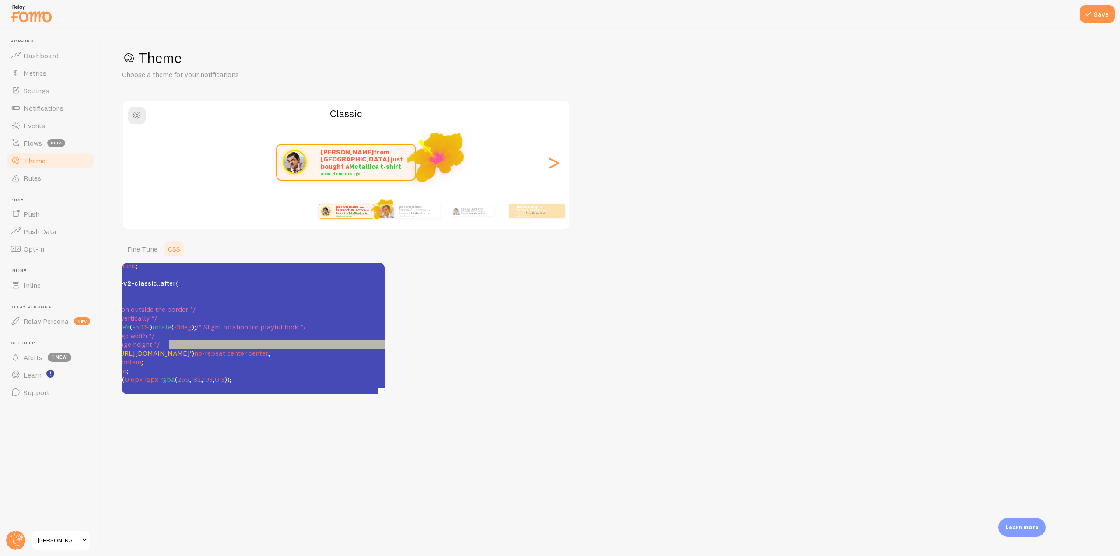
scroll to position [0, 129]
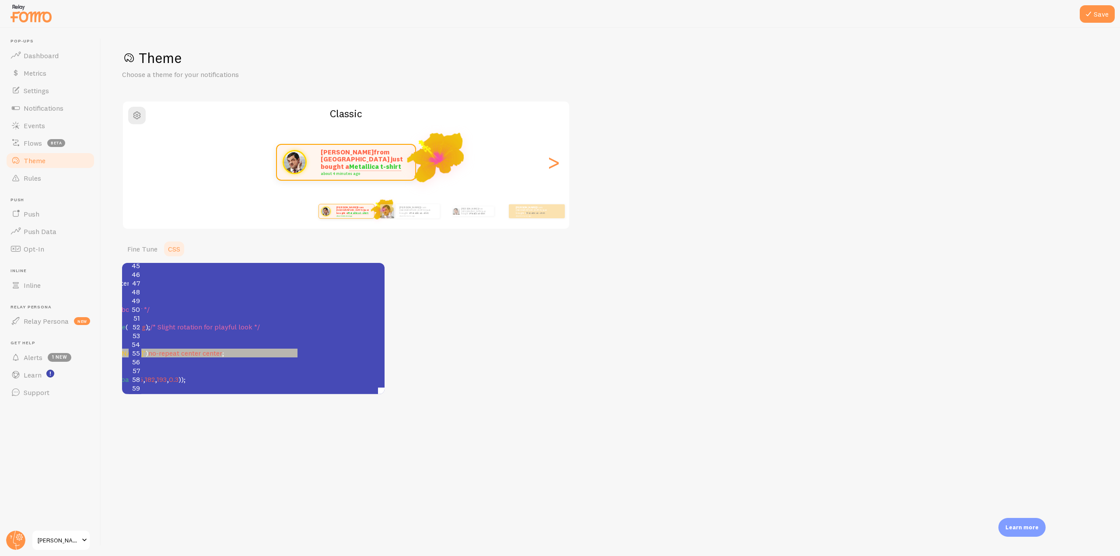
type textarea "[URL][DOMAIN_NAME]"
drag, startPoint x: 195, startPoint y: 347, endPoint x: 295, endPoint y: 344, distance: 100.3
click at [146, 349] on span "'[URL][DOMAIN_NAME]'" at bounding box center [107, 353] width 77 height 9
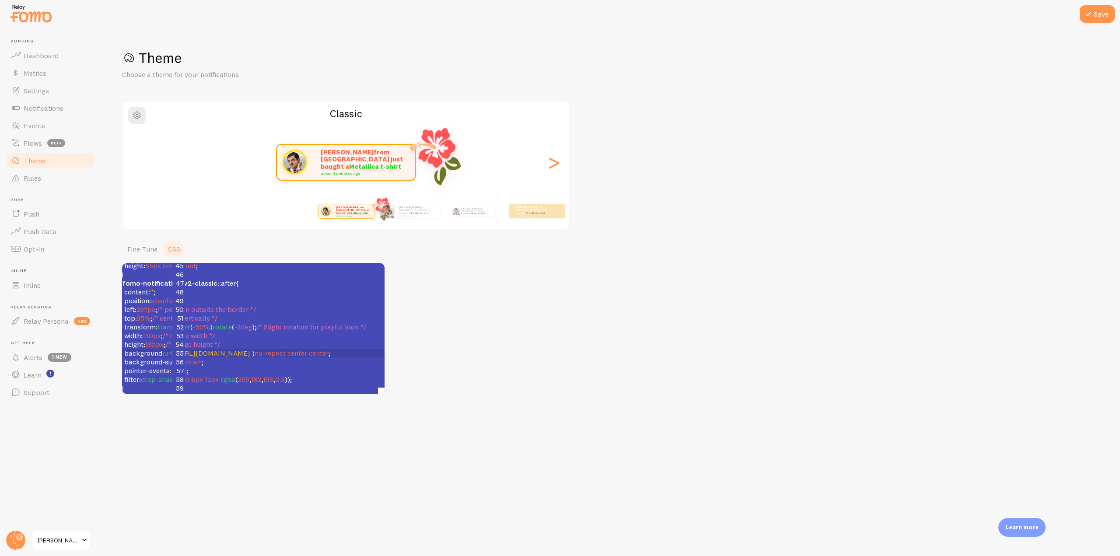
scroll to position [395, 0]
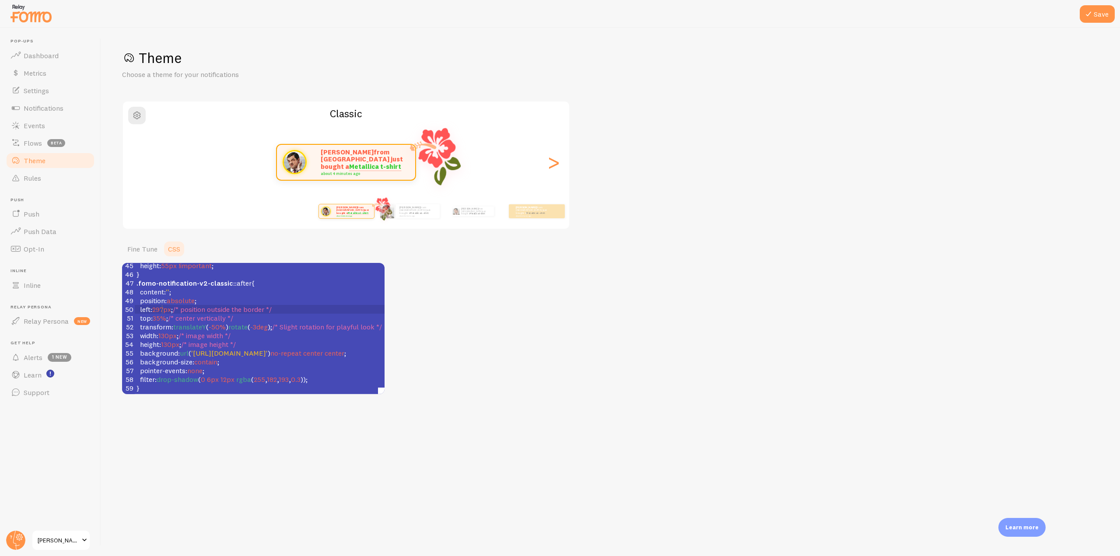
click at [160, 305] on span "297px" at bounding box center [161, 309] width 19 height 9
type textarea "8"
type textarea "0"
type textarea "4"
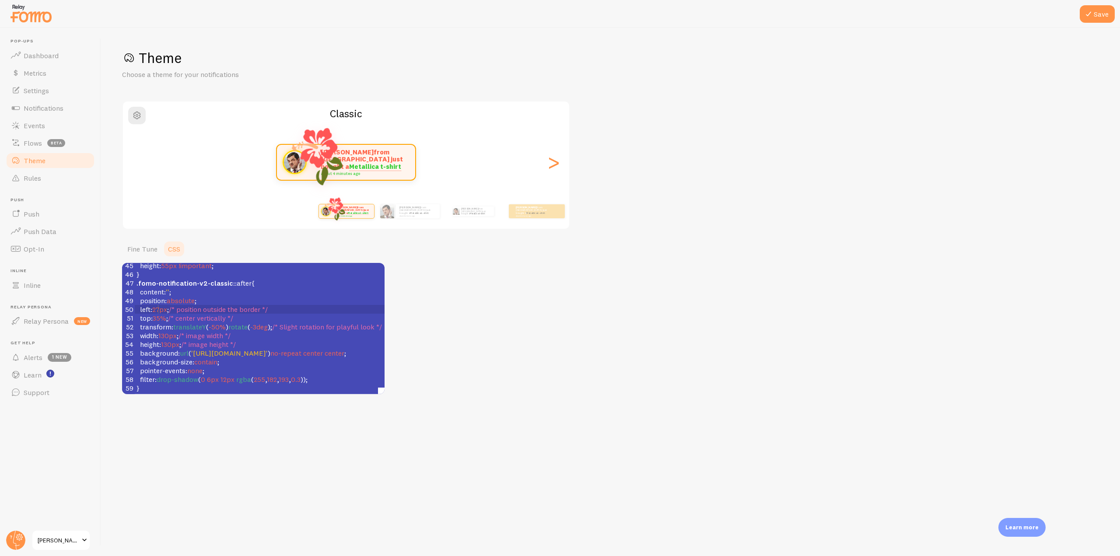
type textarea "6"
type textarea "5"
type textarea "60"
click at [1111, 13] on button "Save" at bounding box center [1097, 14] width 35 height 18
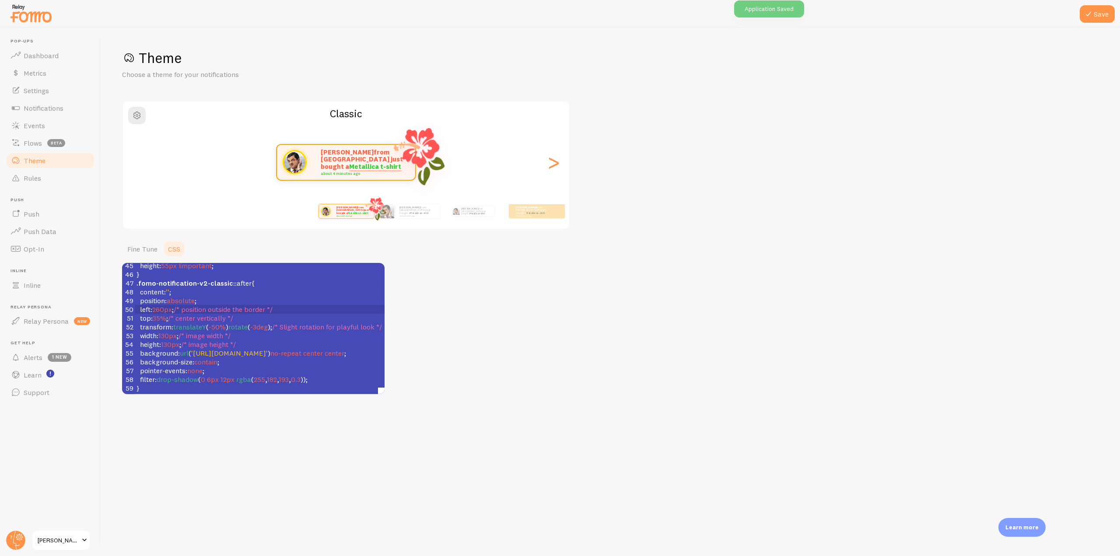
click at [885, 83] on div "Theme Choose a theme for your notifications Classic [PERSON_NAME] from [GEOGRAP…" at bounding box center [610, 221] width 977 height 345
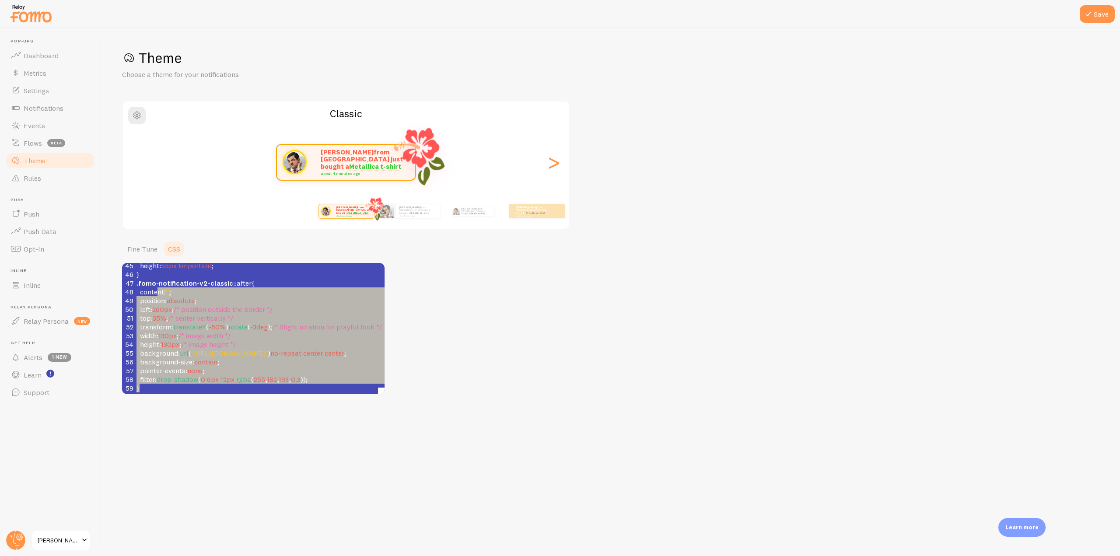
scroll to position [0, 0]
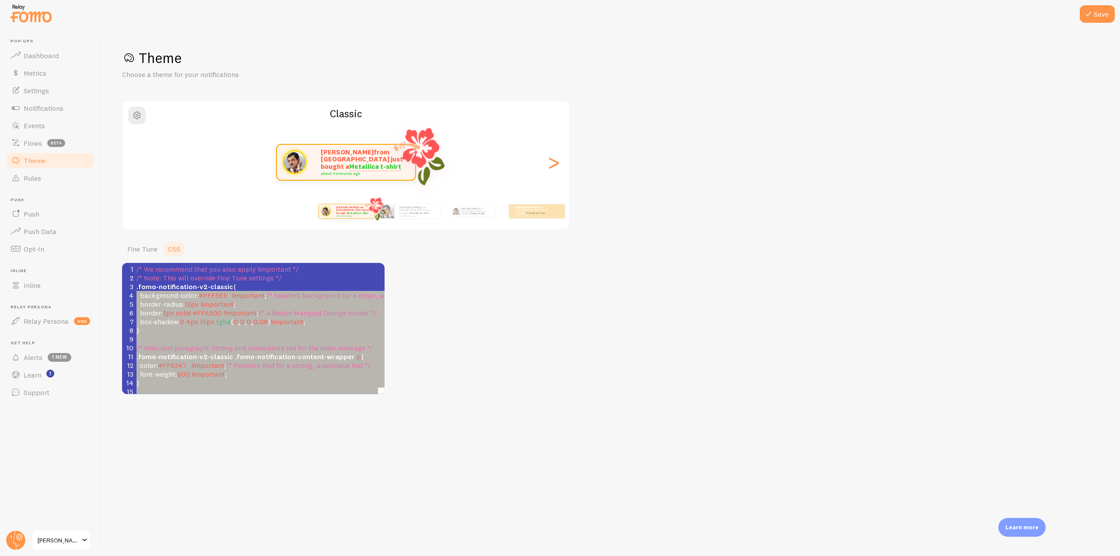
type textarea ".fomo-notification-v2-classic { background-color: #FFF5EE !important; /* Seashe…"
drag, startPoint x: 153, startPoint y: 386, endPoint x: 130, endPoint y: 290, distance: 98.2
